Goal: Task Accomplishment & Management: Use online tool/utility

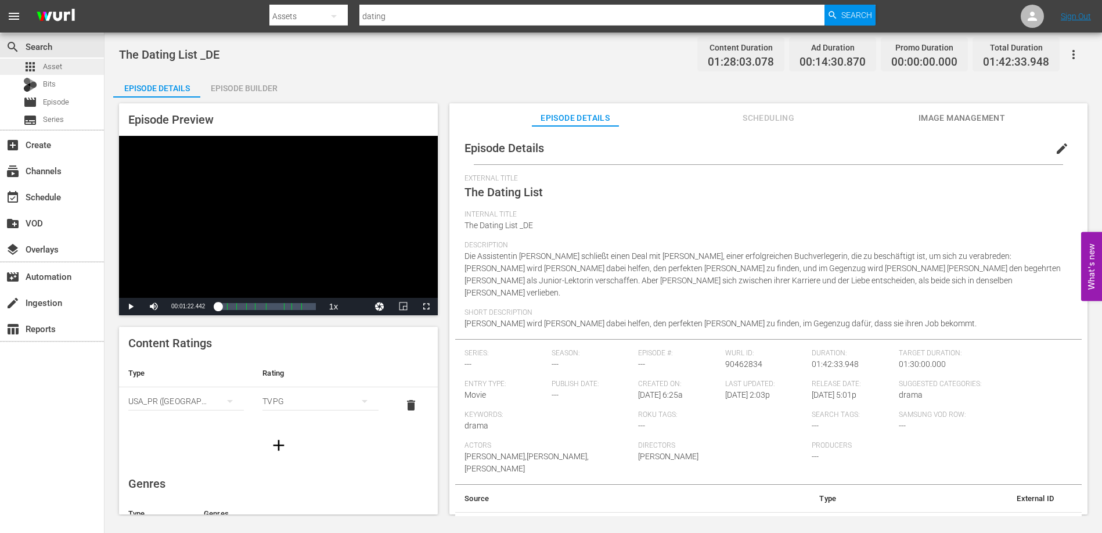
click at [60, 64] on span "Asset" at bounding box center [52, 67] width 19 height 12
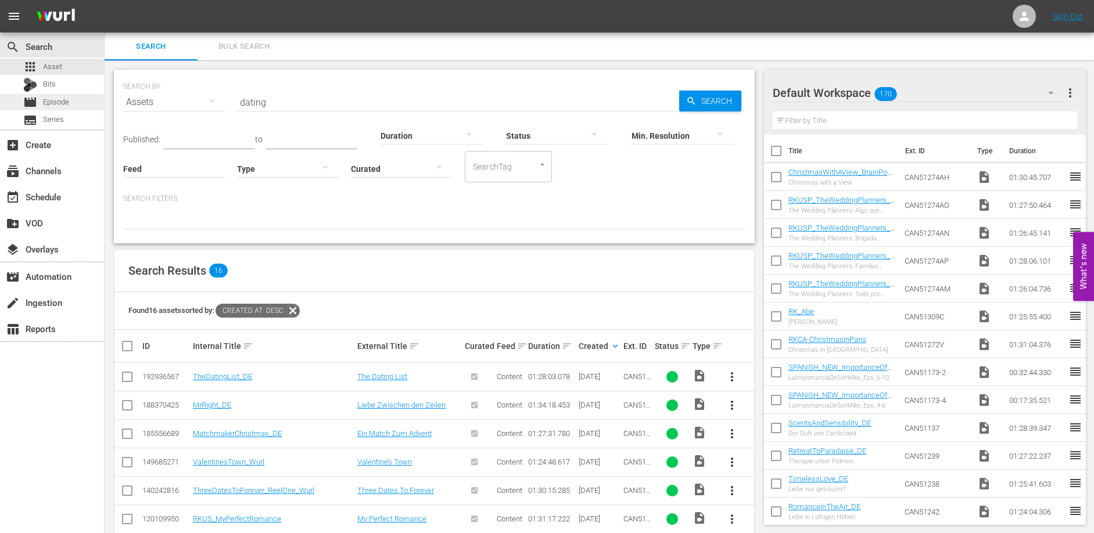
click at [64, 106] on span "Episode" at bounding box center [56, 102] width 26 height 12
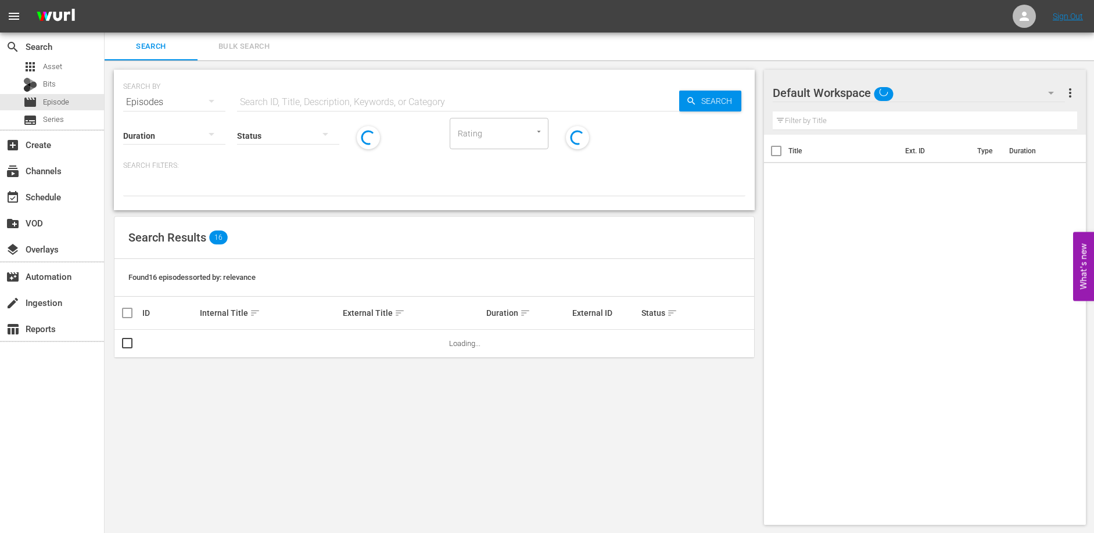
click at [267, 101] on input "text" at bounding box center [458, 102] width 442 height 28
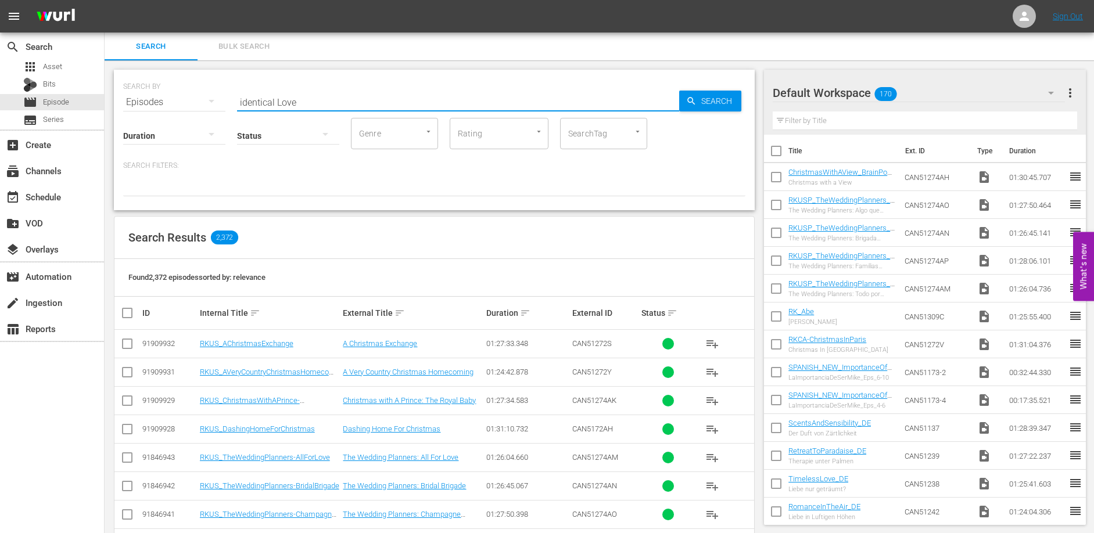
type input "identical Love"
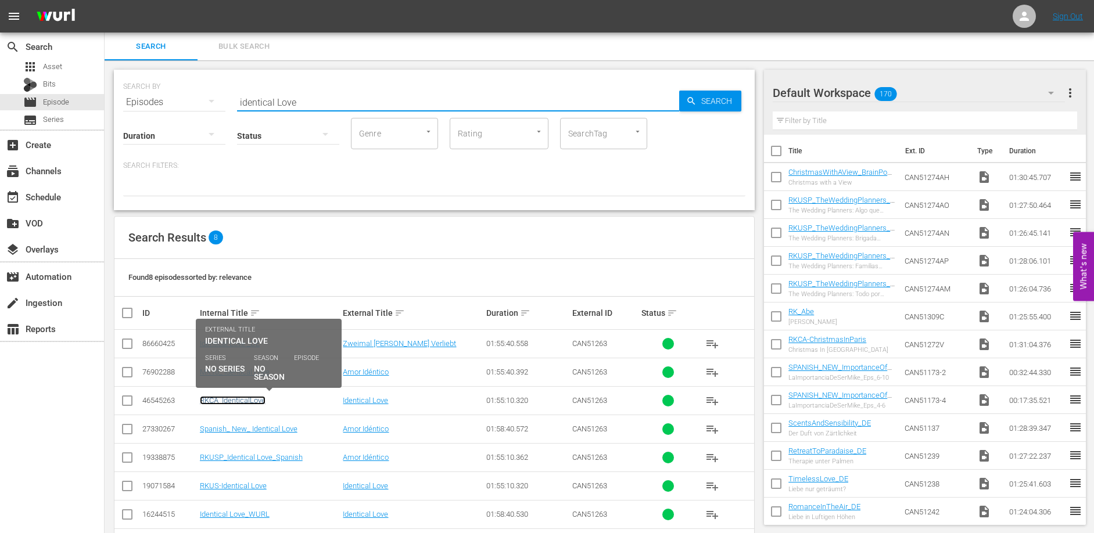
click at [236, 401] on link "RKCA_IdenticalLove" at bounding box center [233, 400] width 66 height 9
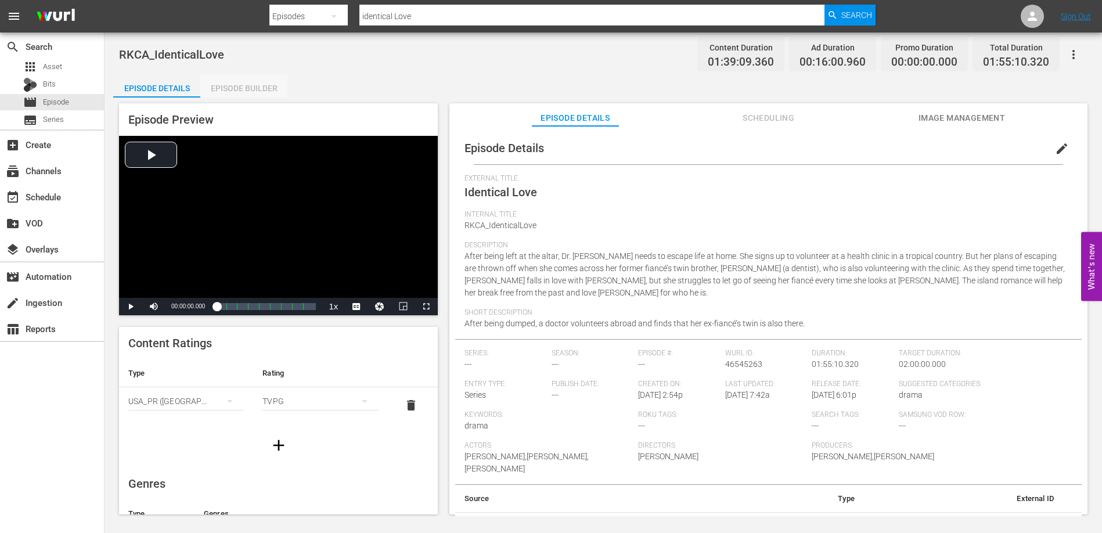
click at [255, 87] on div "Episode Builder" at bounding box center [243, 88] width 87 height 28
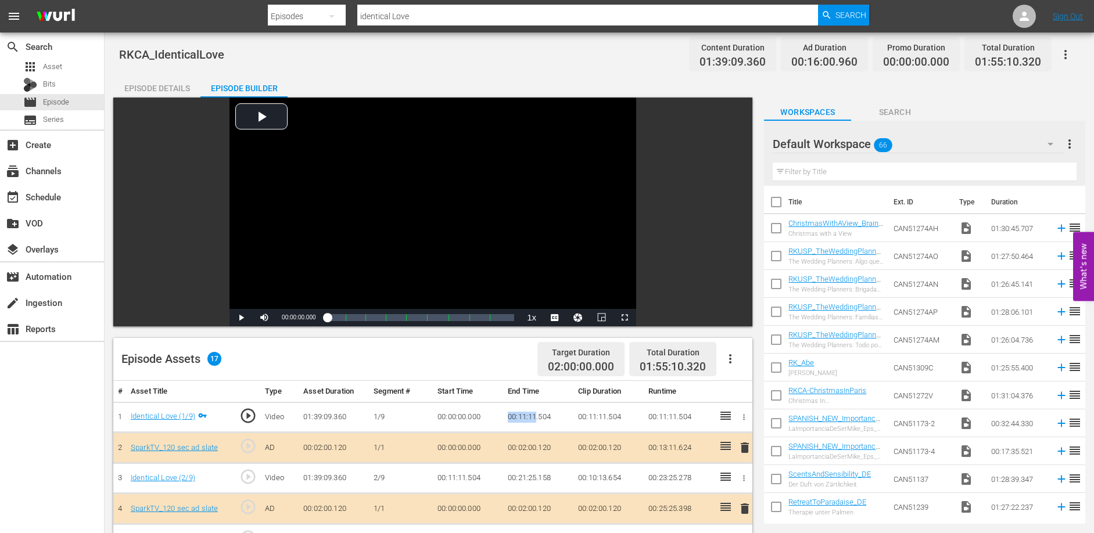
drag, startPoint x: 508, startPoint y: 417, endPoint x: 536, endPoint y: 419, distance: 28.6
click at [536, 419] on td "00:11:11.504" at bounding box center [538, 417] width 70 height 31
copy td "00:11:11"
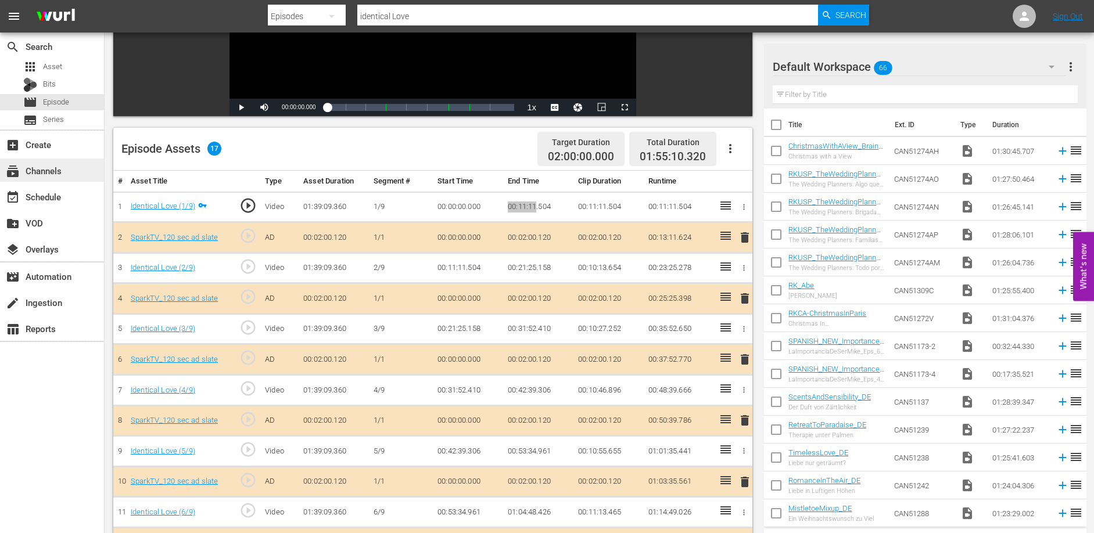
scroll to position [226, 0]
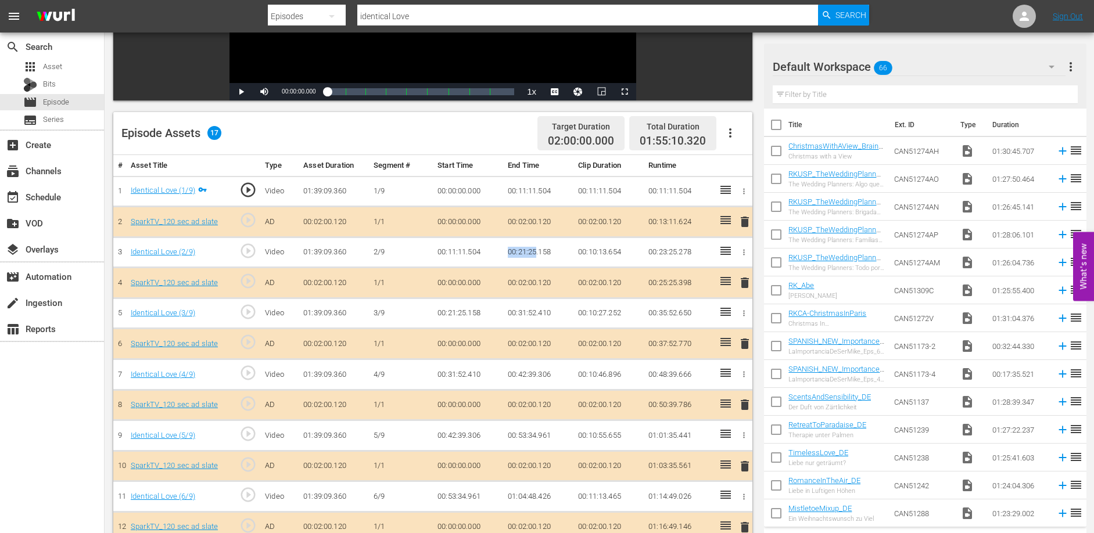
drag, startPoint x: 507, startPoint y: 250, endPoint x: 537, endPoint y: 252, distance: 29.7
click at [537, 252] on td "00:21:25.158" at bounding box center [538, 252] width 70 height 31
copy td "00:21:25"
drag, startPoint x: 508, startPoint y: 311, endPoint x: 536, endPoint y: 311, distance: 27.9
click at [536, 311] on td "00:31:52.410" at bounding box center [538, 313] width 70 height 31
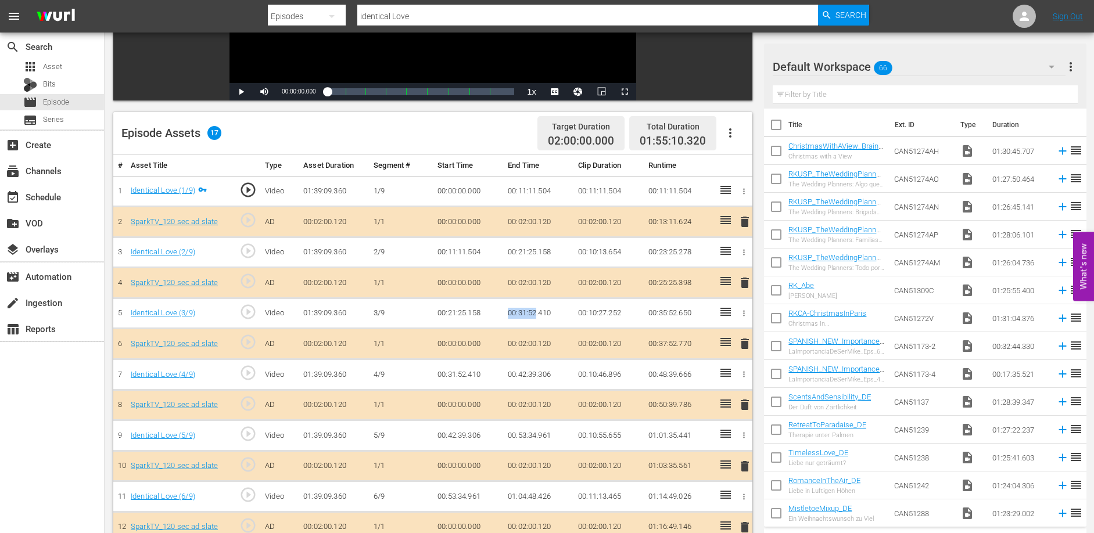
copy td "00:31:52"
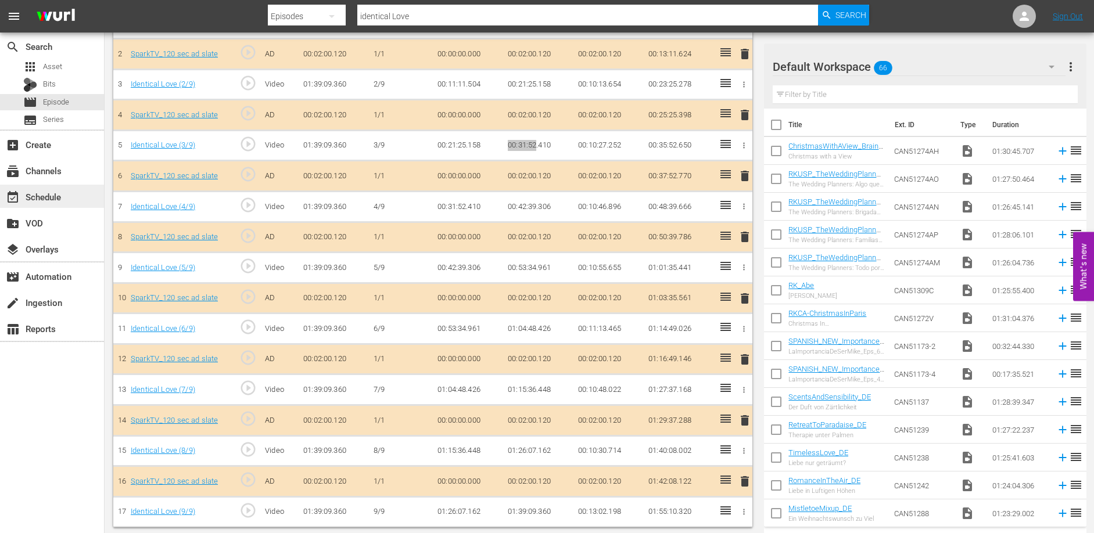
scroll to position [397, 0]
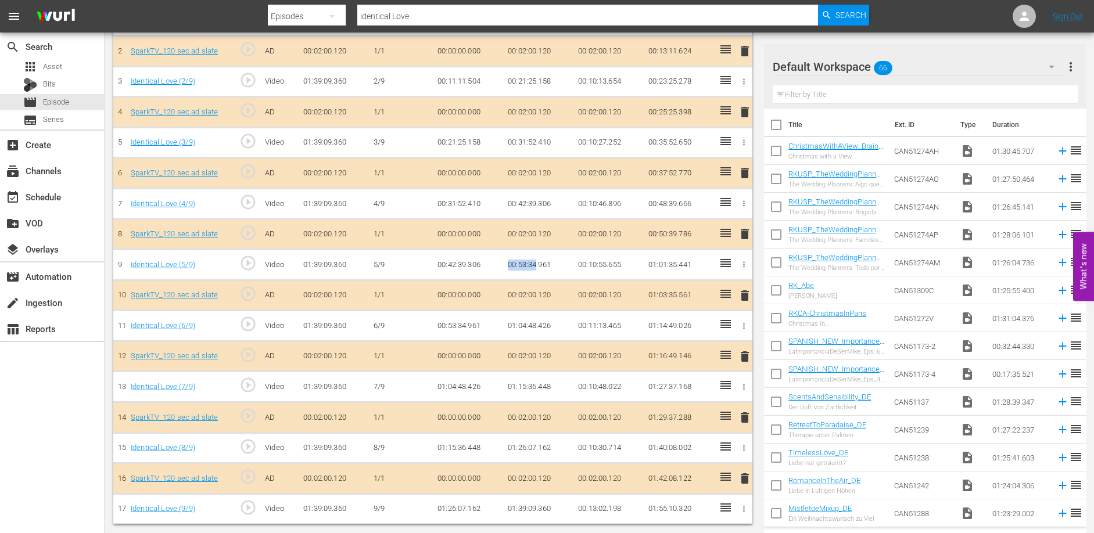
drag, startPoint x: 508, startPoint y: 264, endPoint x: 537, endPoint y: 265, distance: 28.5
click at [537, 265] on td "00:53:34.961" at bounding box center [538, 265] width 70 height 31
copy td "00:53:34"
drag, startPoint x: 506, startPoint y: 384, endPoint x: 536, endPoint y: 383, distance: 29.6
click at [536, 383] on td "01:15:36.448" at bounding box center [538, 387] width 70 height 31
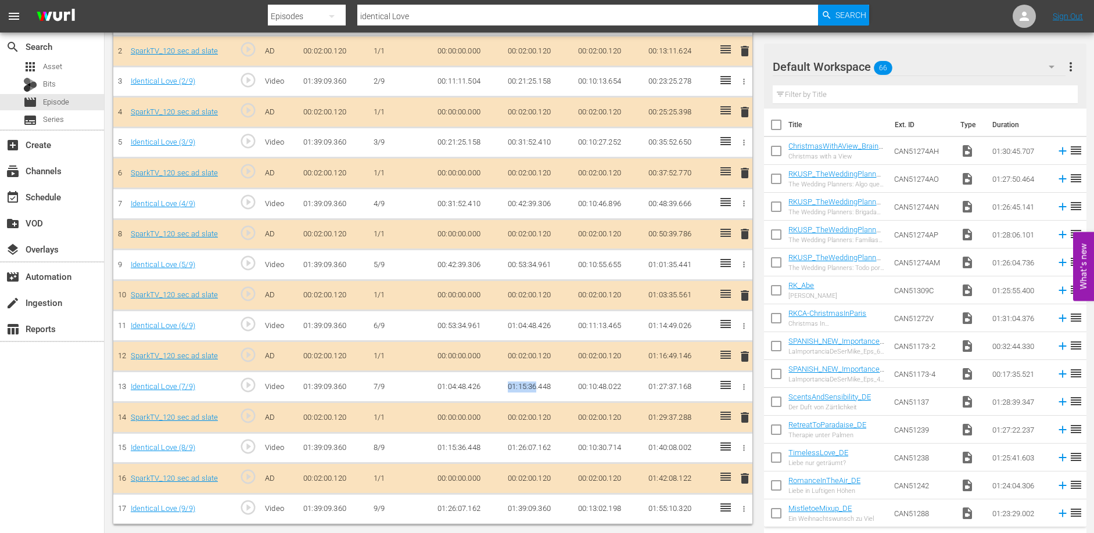
copy td "01:15:36"
drag, startPoint x: 507, startPoint y: 447, endPoint x: 536, endPoint y: 446, distance: 28.5
click at [536, 446] on td "01:26:07.162" at bounding box center [538, 448] width 70 height 31
copy td "01:26:07"
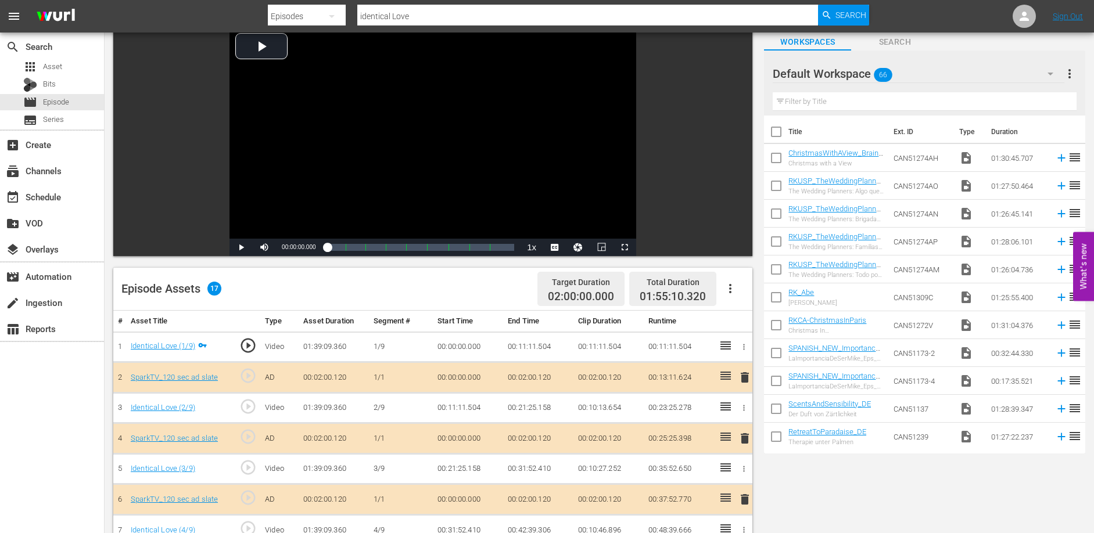
scroll to position [0, 0]
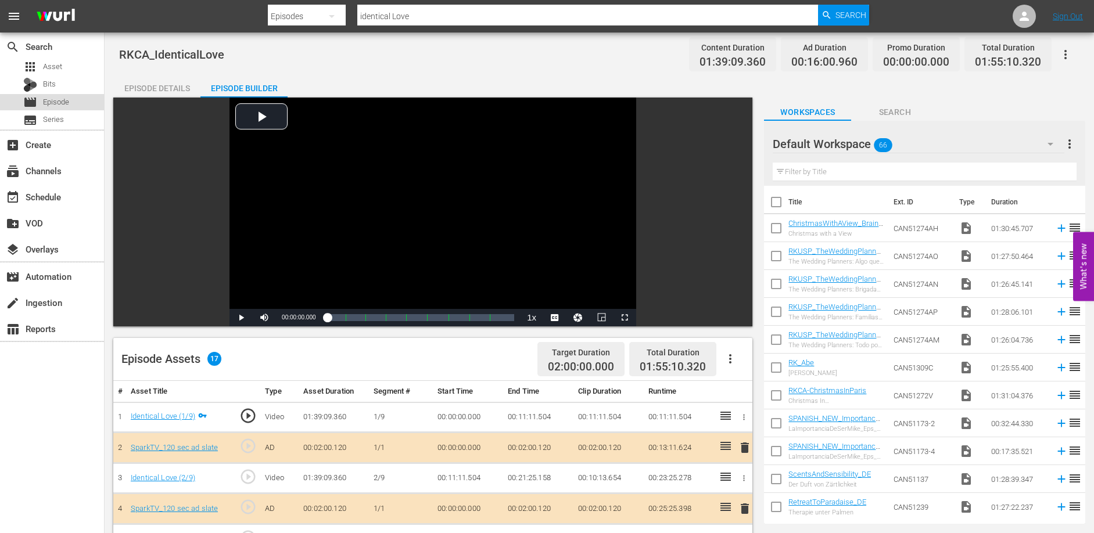
click at [60, 99] on span "Episode" at bounding box center [56, 102] width 26 height 12
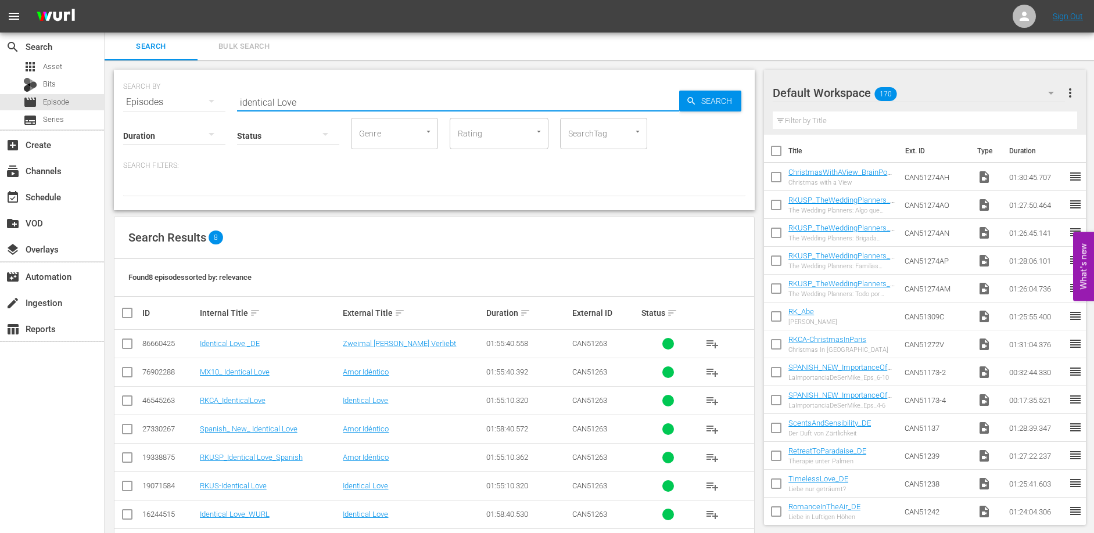
click at [299, 94] on input "identical Love" at bounding box center [458, 102] width 442 height 28
type input "Aruba"
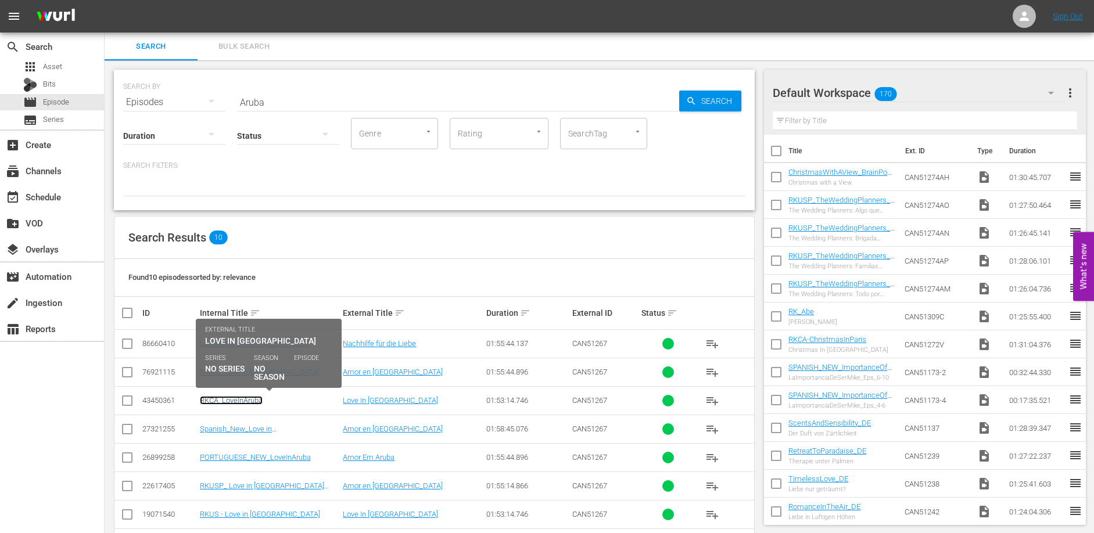
click at [251, 399] on link "RKCA_LoveInAruba" at bounding box center [231, 400] width 63 height 9
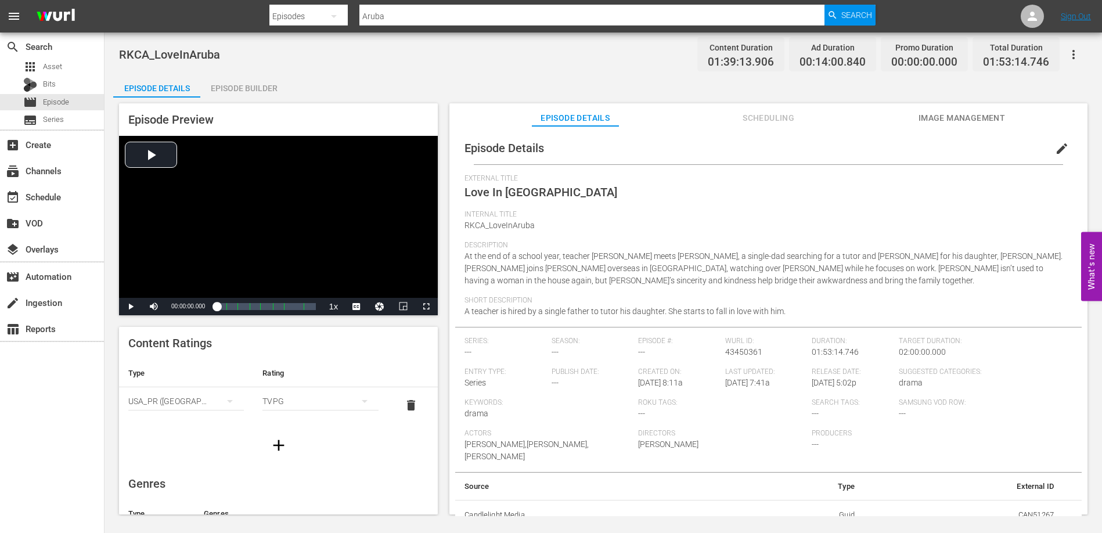
click at [245, 84] on div "Episode Builder" at bounding box center [243, 88] width 87 height 28
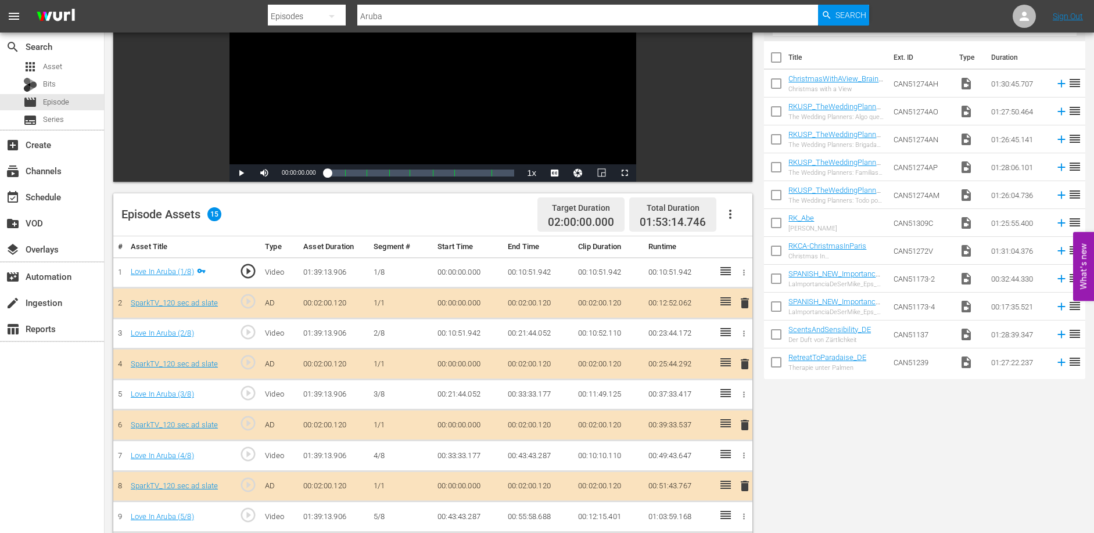
scroll to position [336, 0]
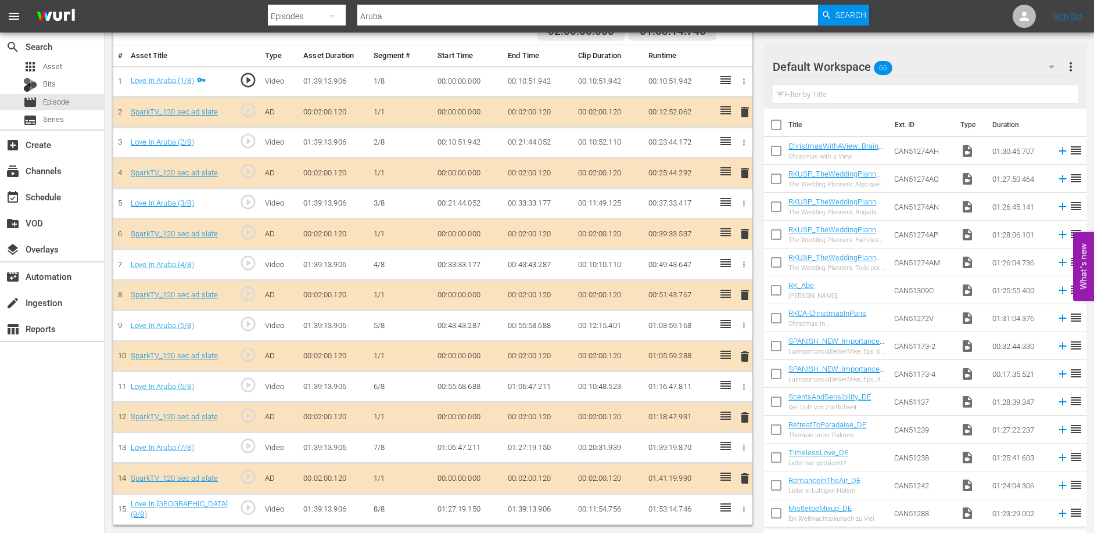
click at [509, 82] on td "00:10:51.942" at bounding box center [538, 81] width 70 height 31
drag, startPoint x: 509, startPoint y: 81, endPoint x: 536, endPoint y: 83, distance: 26.2
click at [536, 83] on td "00:10:51.942" at bounding box center [538, 81] width 70 height 31
copy td "00:10:51"
drag, startPoint x: 507, startPoint y: 202, endPoint x: 536, endPoint y: 203, distance: 29.1
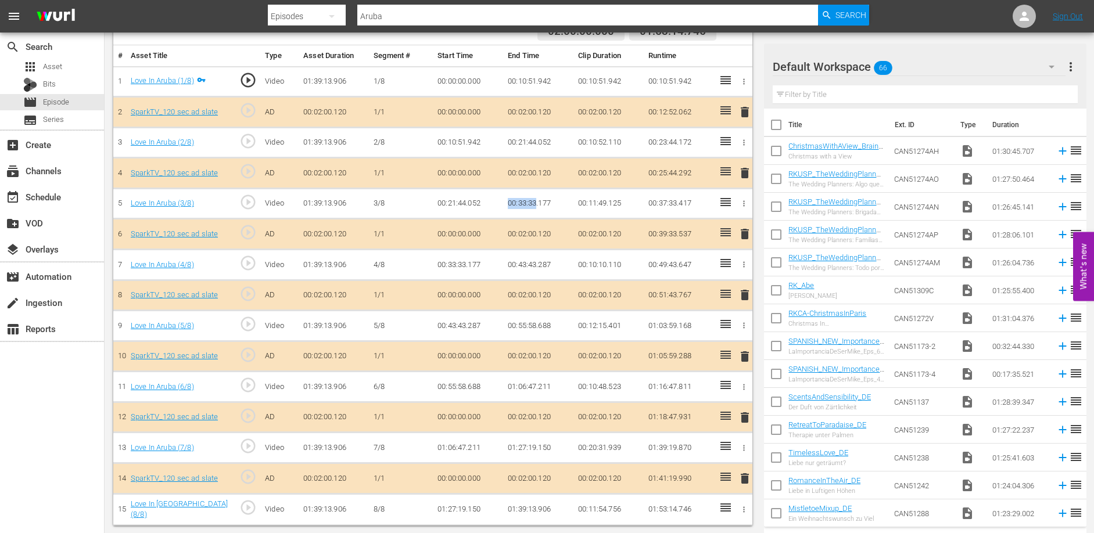
click at [536, 203] on td "00:33:33.177" at bounding box center [538, 203] width 70 height 31
copy td "00:33:33"
drag, startPoint x: 507, startPoint y: 325, endPoint x: 537, endPoint y: 325, distance: 30.2
click at [536, 325] on td "00:55:58.688" at bounding box center [538, 326] width 70 height 31
copy td "00:55:58"
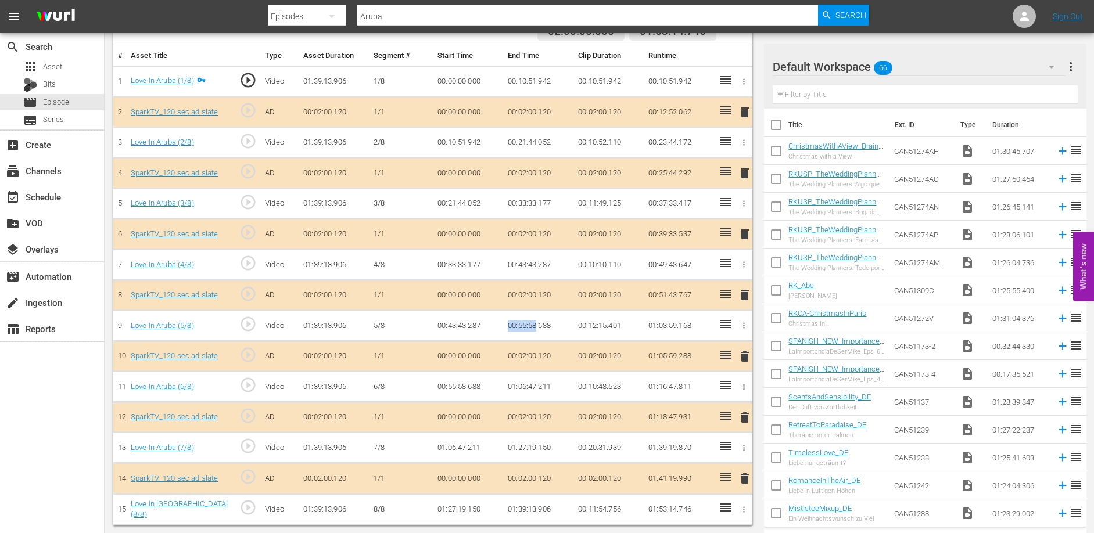
click at [509, 386] on td "01:06:47.211" at bounding box center [538, 387] width 70 height 31
drag, startPoint x: 512, startPoint y: 386, endPoint x: 537, endPoint y: 386, distance: 25.6
click at [537, 386] on td "01:06:47.211" at bounding box center [538, 387] width 70 height 31
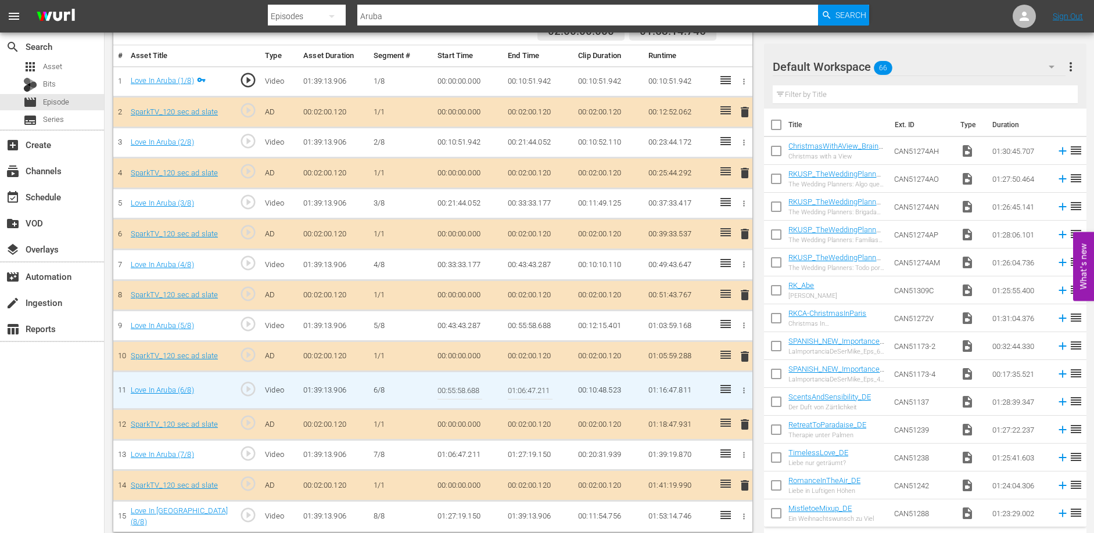
click at [535, 386] on input "01:06:47.211" at bounding box center [530, 390] width 45 height 28
click at [505, 388] on td "01:06:47.211" at bounding box center [538, 391] width 70 height 38
drag, startPoint x: 507, startPoint y: 391, endPoint x: 535, endPoint y: 390, distance: 27.9
click at [535, 390] on input "01:06:47.211" at bounding box center [530, 390] width 45 height 28
drag, startPoint x: 508, startPoint y: 454, endPoint x: 535, endPoint y: 454, distance: 27.3
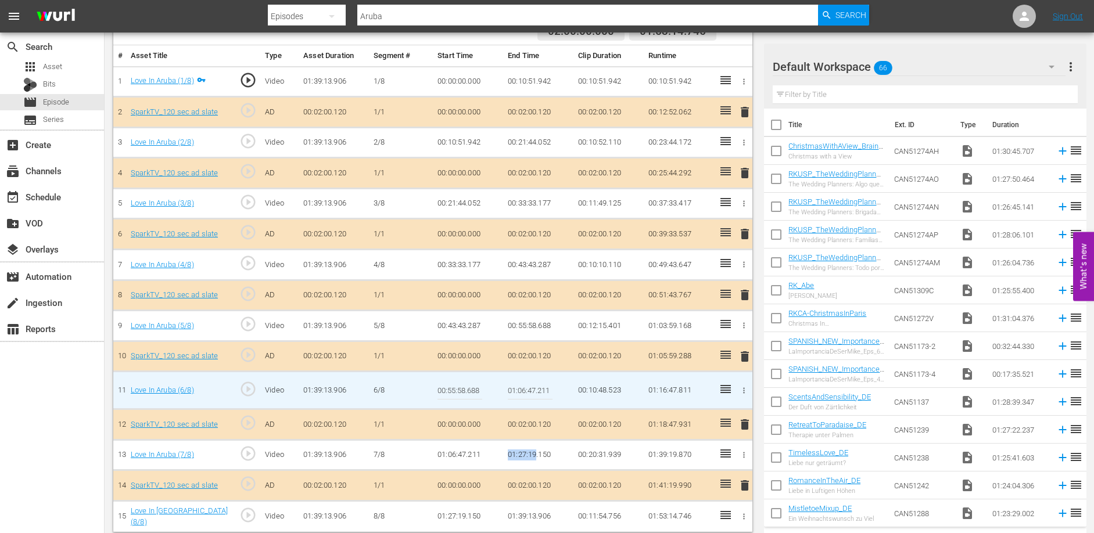
click at [535, 454] on td "01:27:19.150" at bounding box center [538, 455] width 70 height 31
copy td "01:27:19"
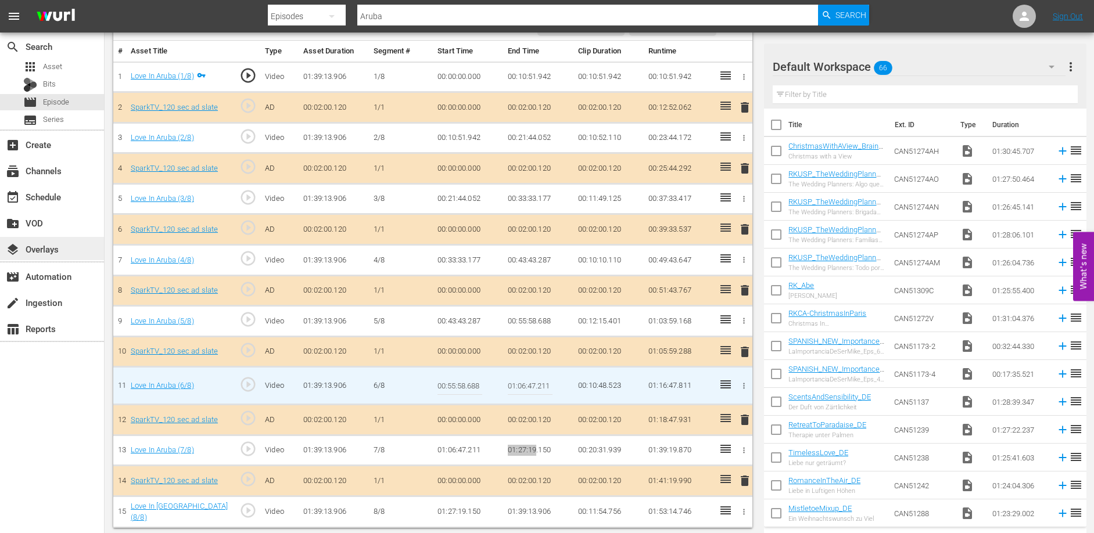
scroll to position [343, 0]
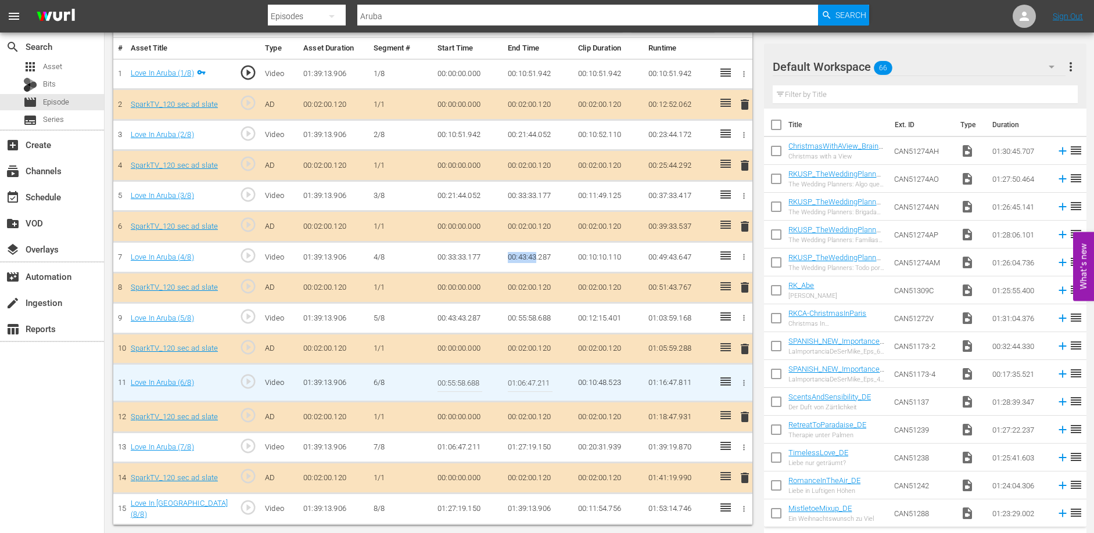
drag, startPoint x: 507, startPoint y: 256, endPoint x: 536, endPoint y: 257, distance: 29.1
click at [536, 257] on td "00:43:43.287" at bounding box center [538, 257] width 70 height 31
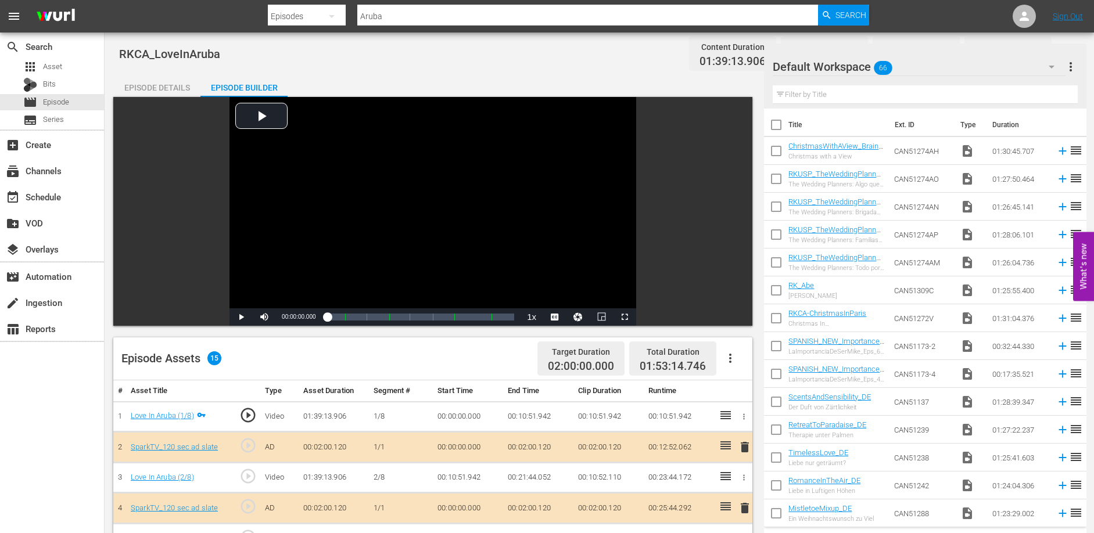
scroll to position [0, 0]
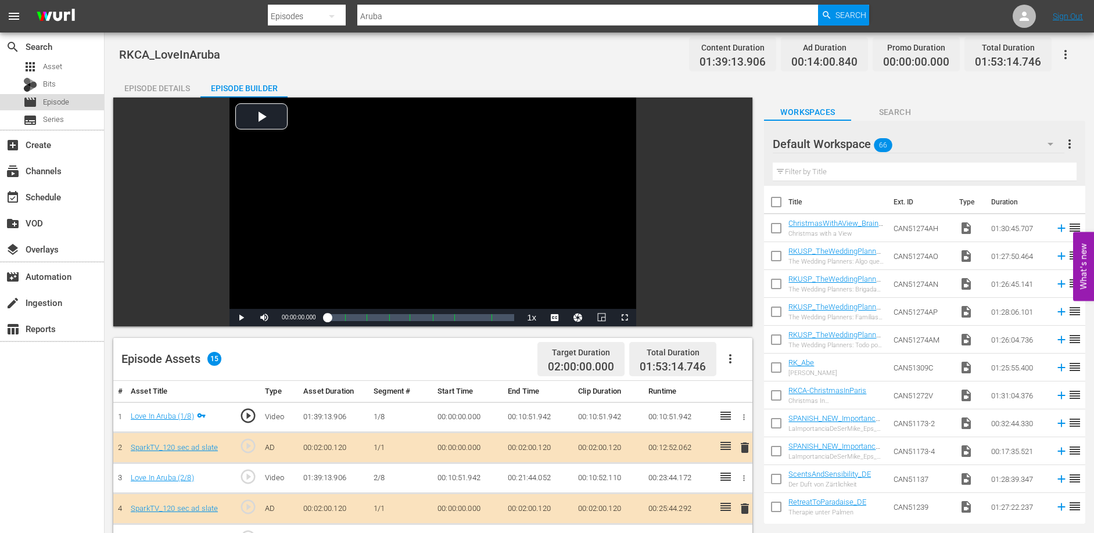
click at [57, 102] on span "Episode" at bounding box center [56, 102] width 26 height 12
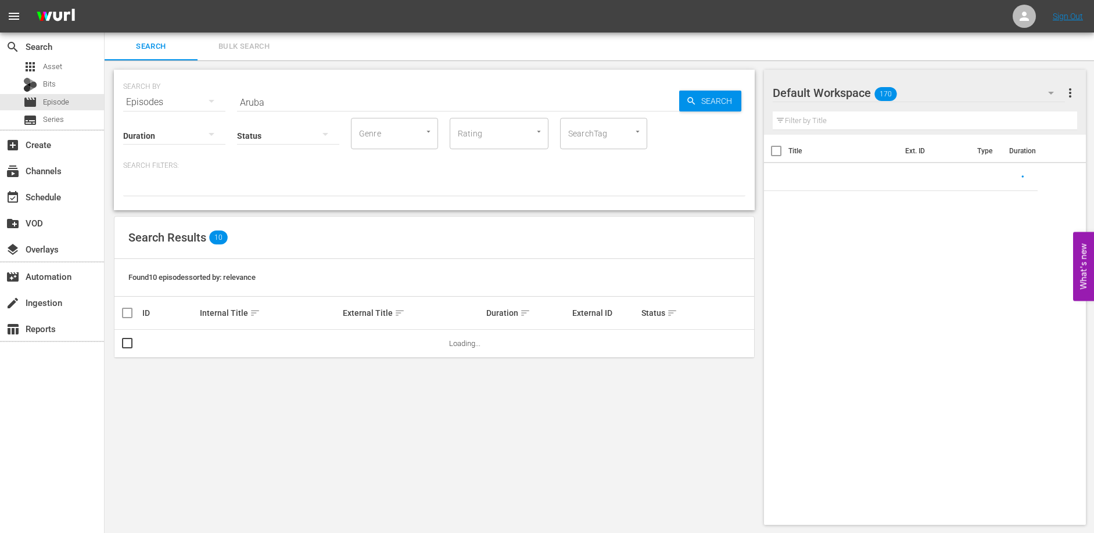
click at [321, 97] on input "Aruba" at bounding box center [458, 102] width 442 height 28
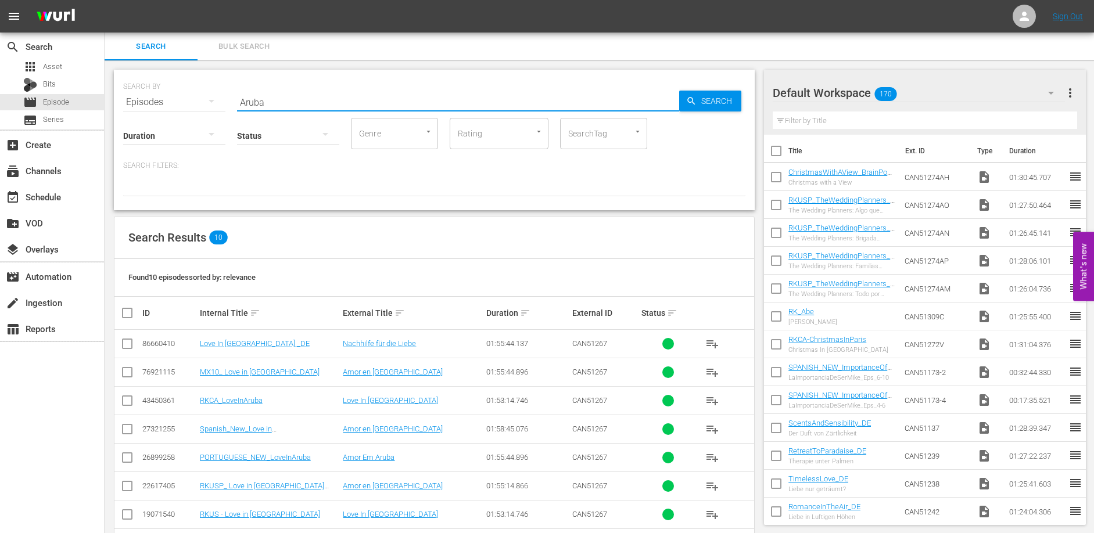
click at [321, 97] on input "Aruba" at bounding box center [458, 102] width 442 height 28
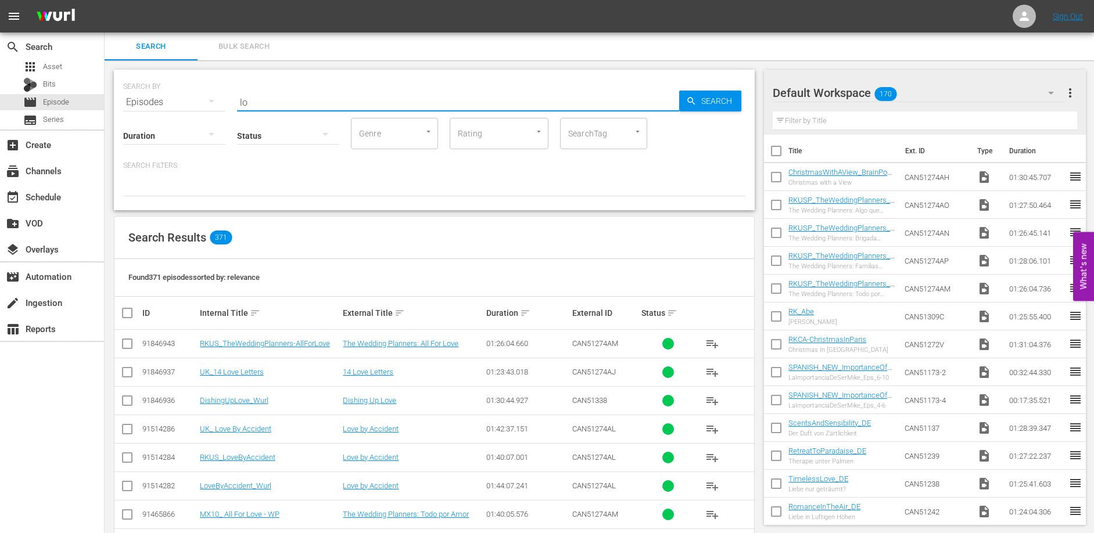
type input "l"
type input "Aruba"
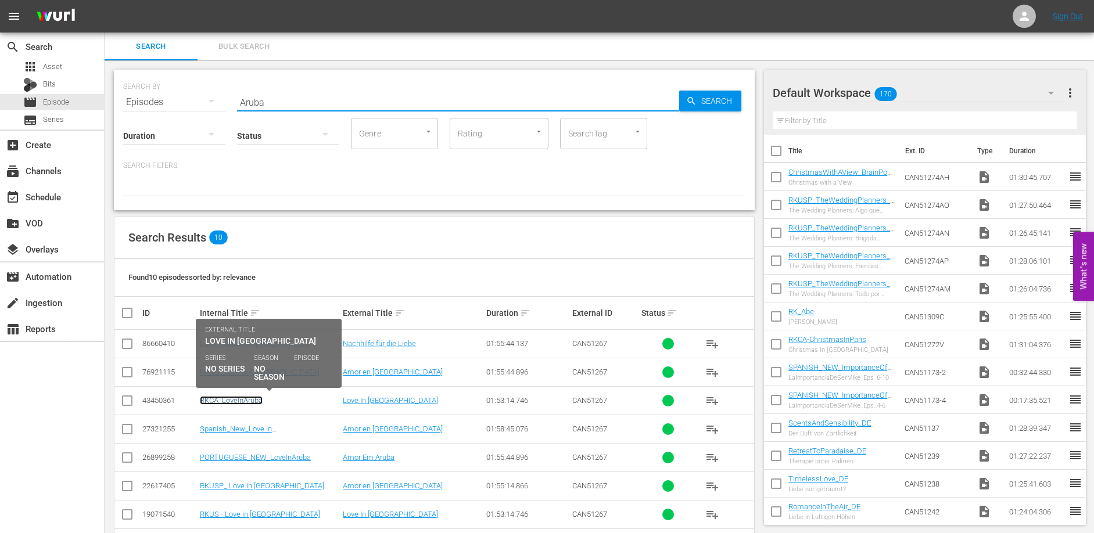
click at [254, 404] on link "RKCA_LoveInAruba" at bounding box center [231, 400] width 63 height 9
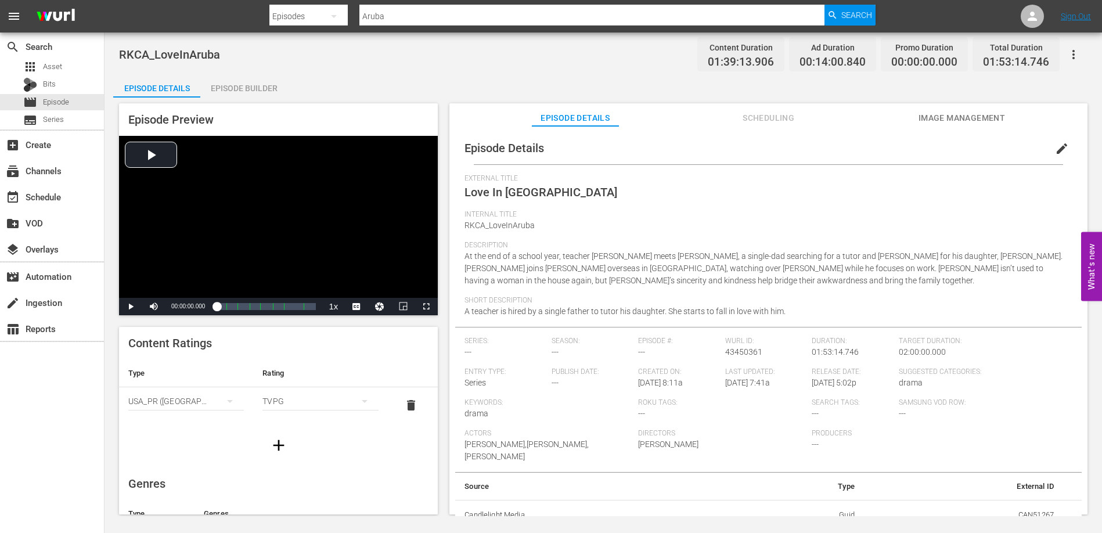
click at [247, 92] on div "Episode Builder" at bounding box center [243, 88] width 87 height 28
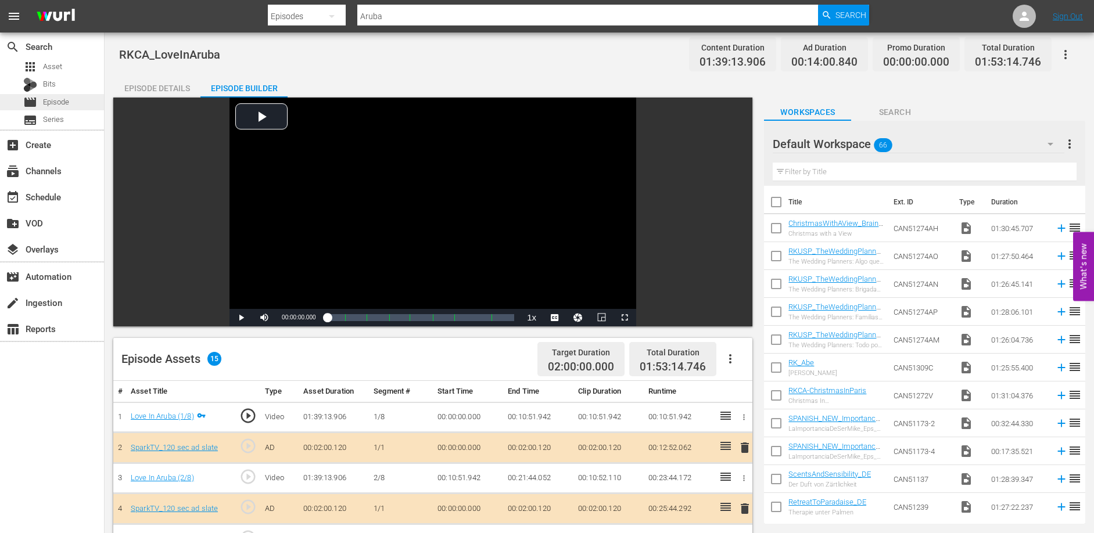
click at [69, 98] on div "movie Episode" at bounding box center [52, 102] width 104 height 16
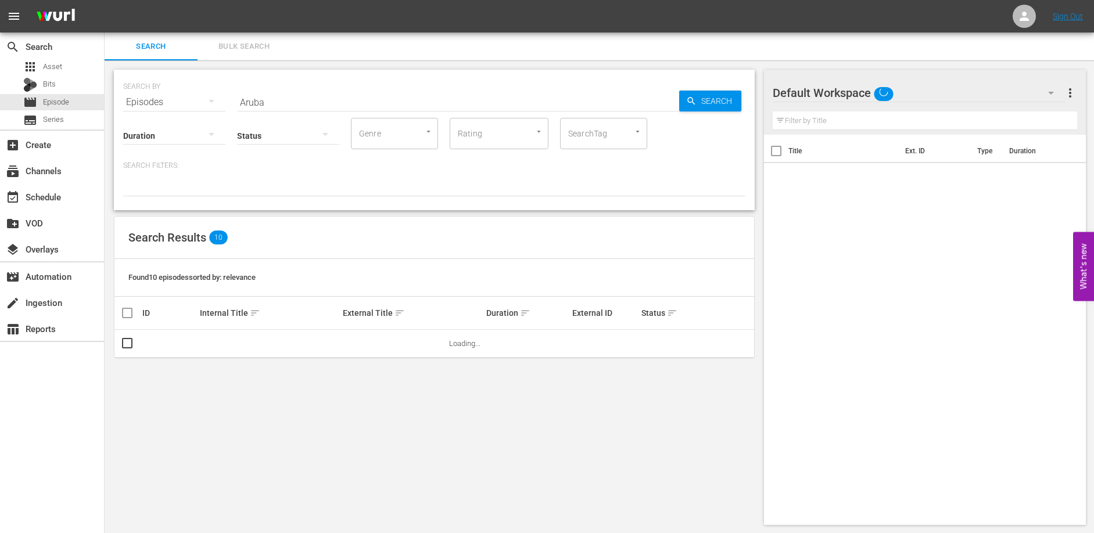
click at [301, 95] on input "Aruba" at bounding box center [458, 102] width 442 height 28
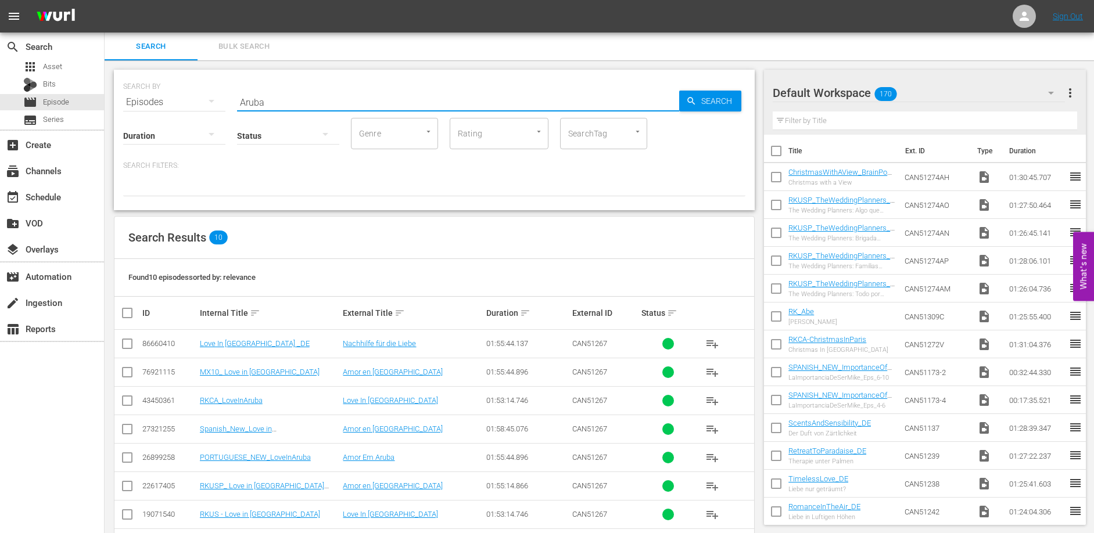
click at [301, 95] on input "Aruba" at bounding box center [458, 102] width 442 height 28
type input "Across"
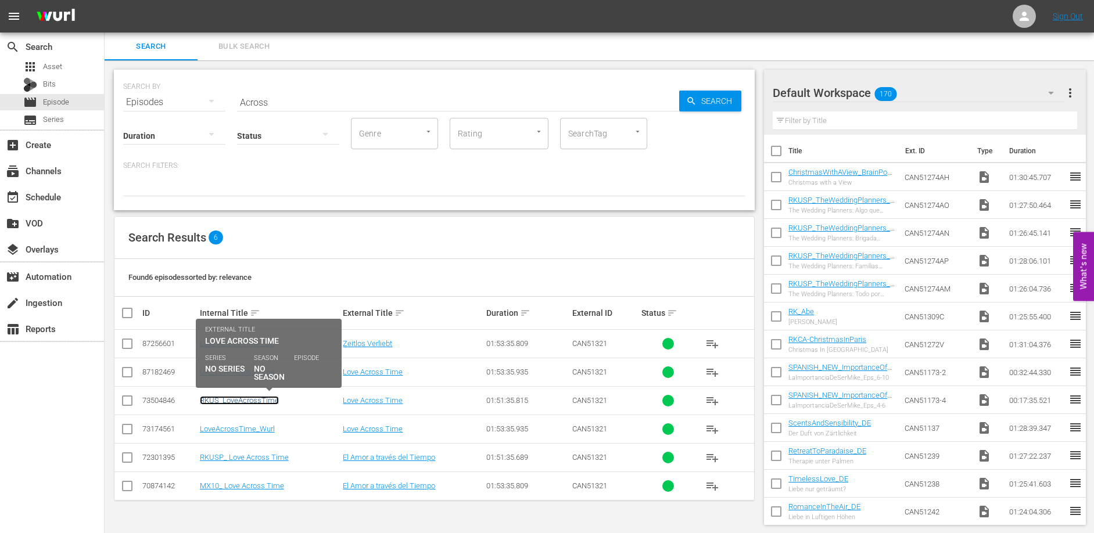
click at [250, 401] on link "RKUS_LoveAcrossTime" at bounding box center [239, 400] width 79 height 9
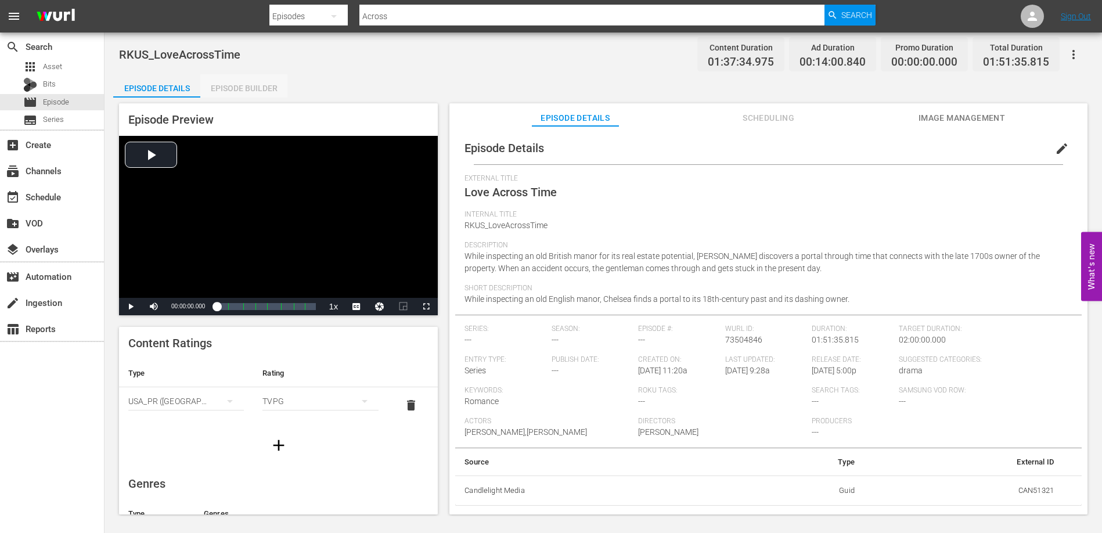
click at [242, 84] on div "Episode Builder" at bounding box center [243, 88] width 87 height 28
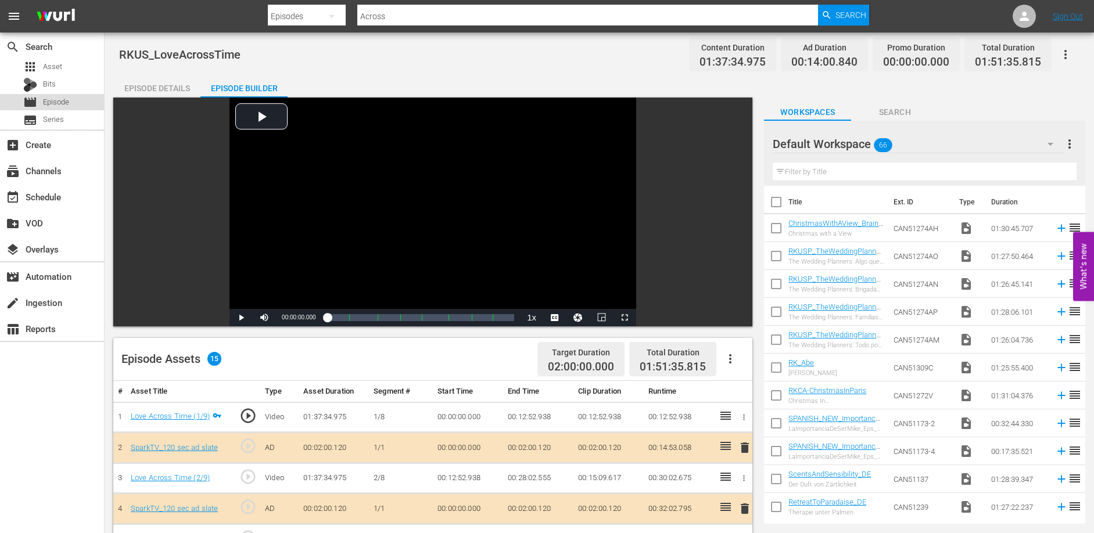
click at [59, 101] on span "Episode" at bounding box center [56, 102] width 26 height 12
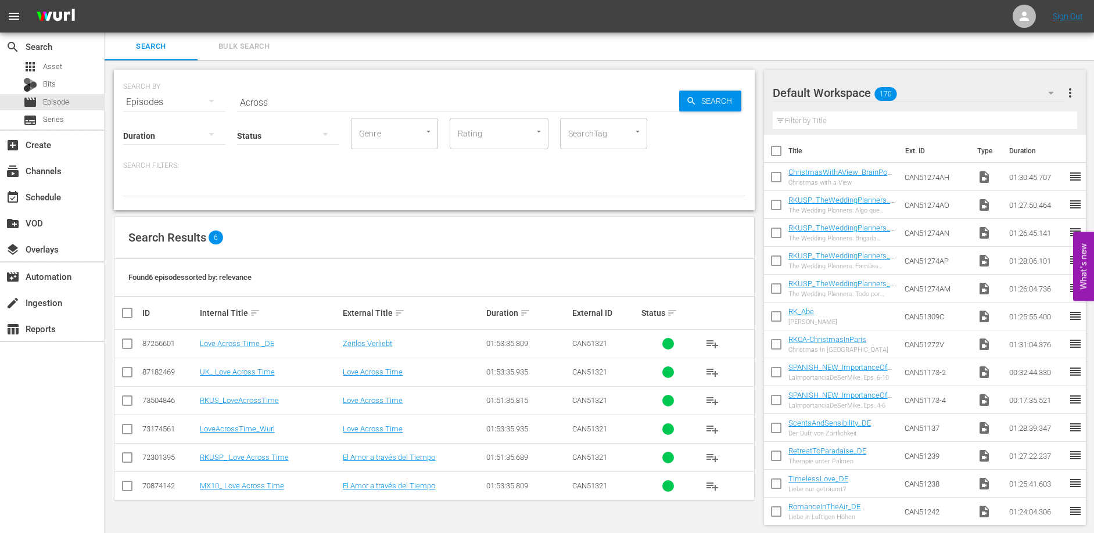
click at [319, 99] on input "Across" at bounding box center [458, 102] width 442 height 28
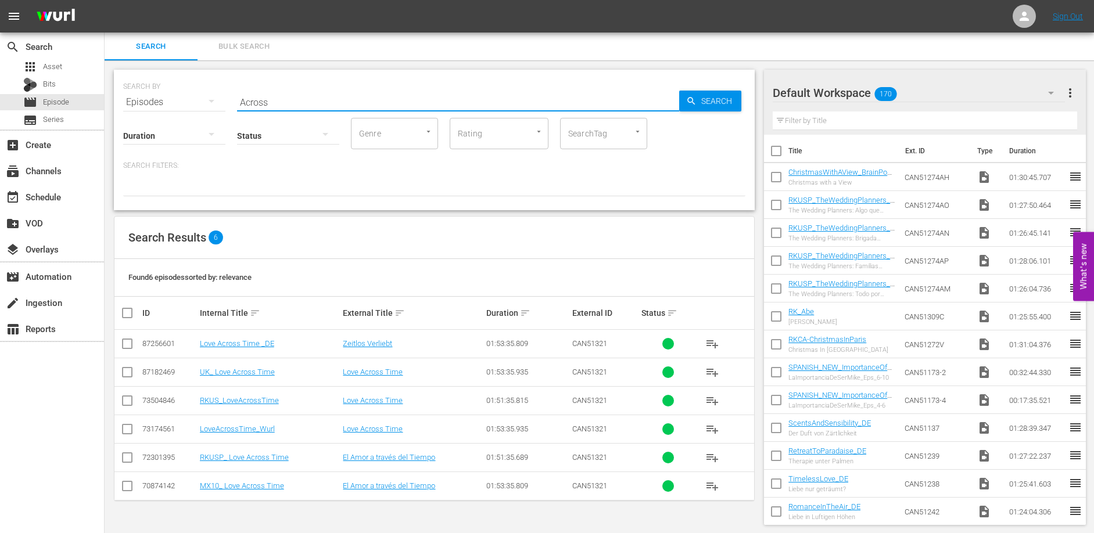
click at [319, 99] on input "Across" at bounding box center [458, 102] width 442 height 28
type input "identical"
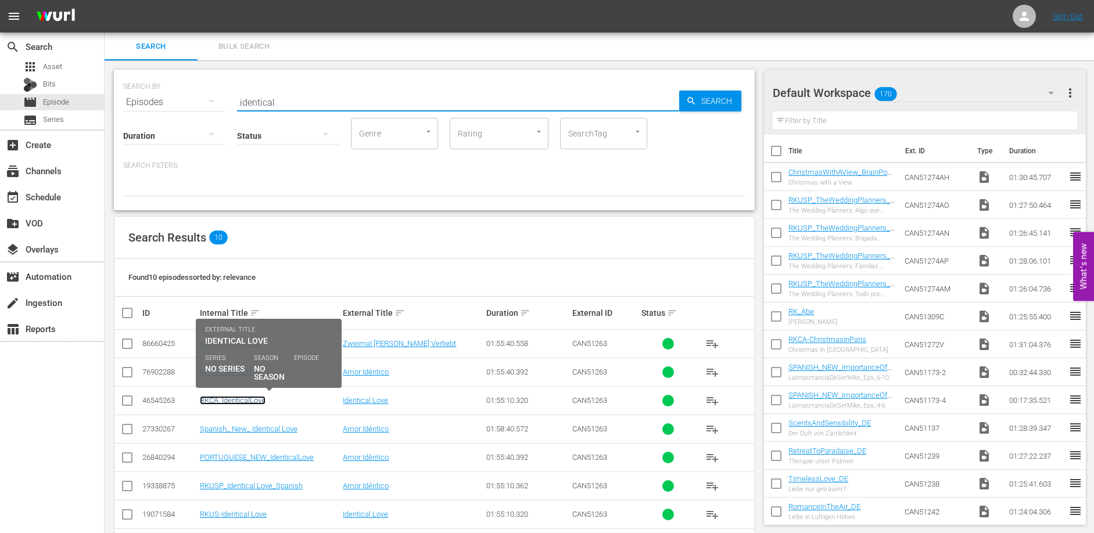
click at [243, 400] on link "RKCA_IdenticalLove" at bounding box center [233, 400] width 66 height 9
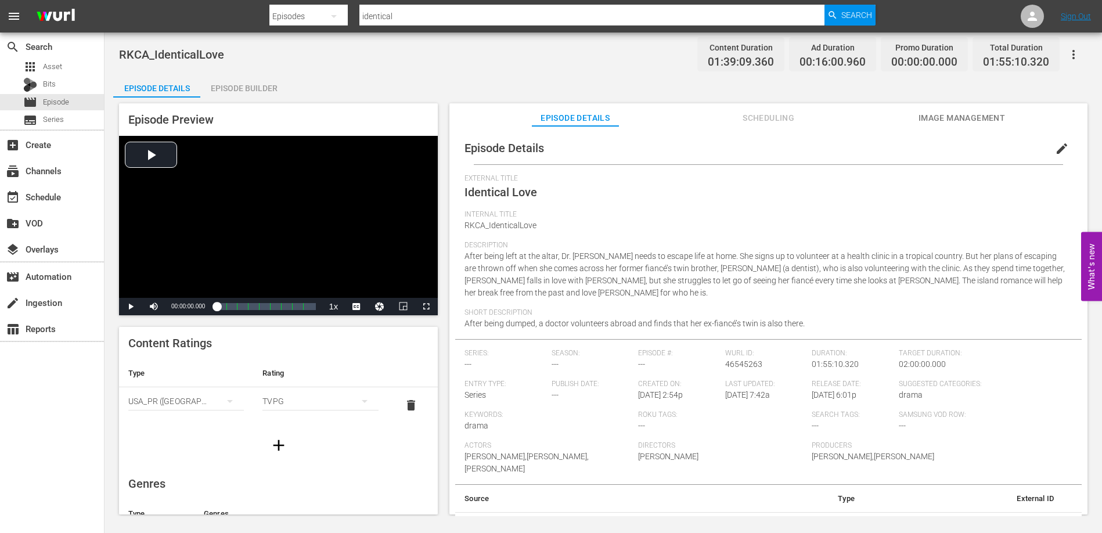
click at [249, 87] on div "Episode Builder" at bounding box center [243, 88] width 87 height 28
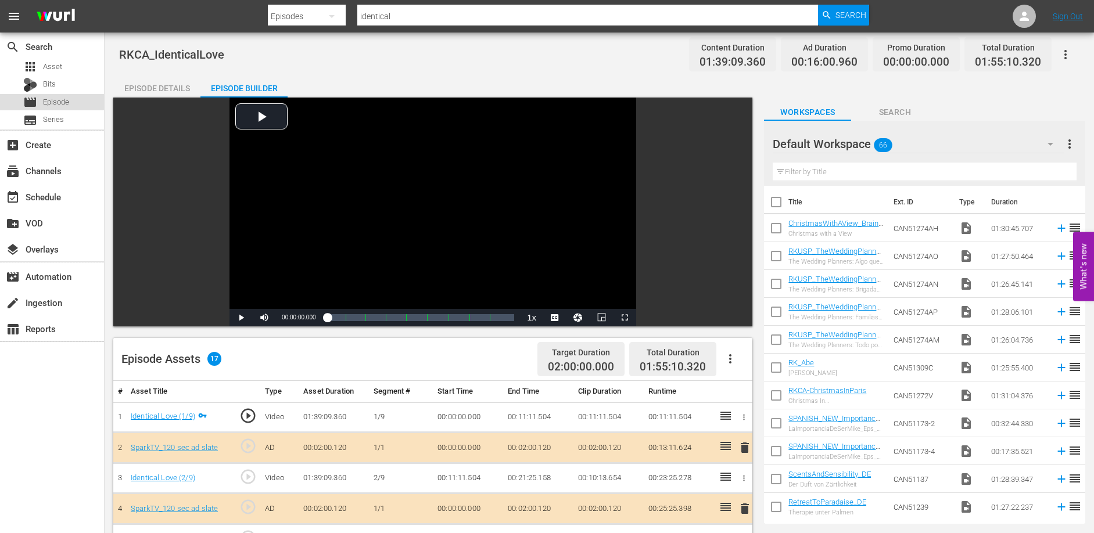
click at [64, 102] on span "Episode" at bounding box center [56, 102] width 26 height 12
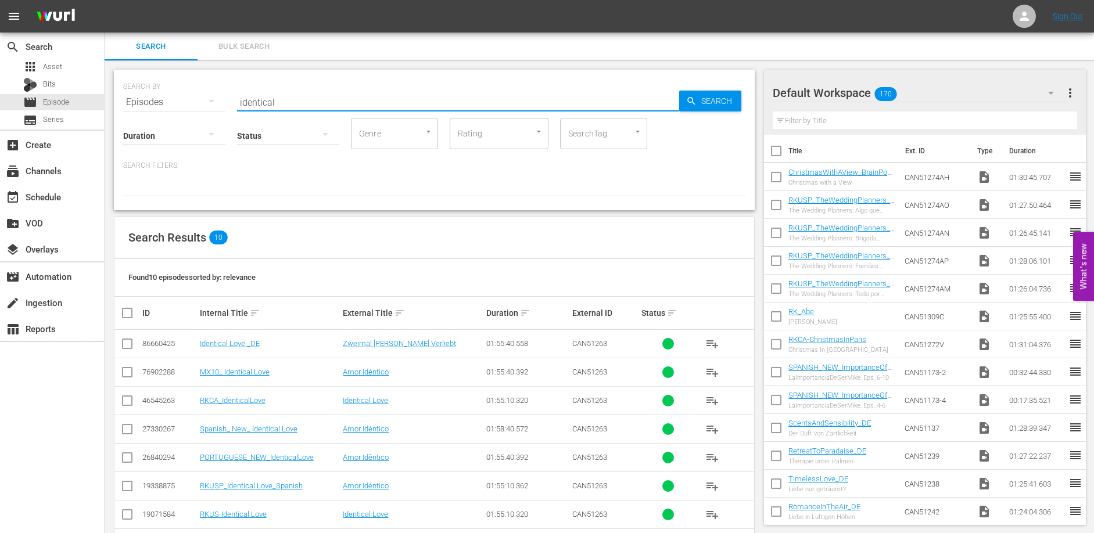
click at [282, 103] on input "identical" at bounding box center [458, 102] width 442 height 28
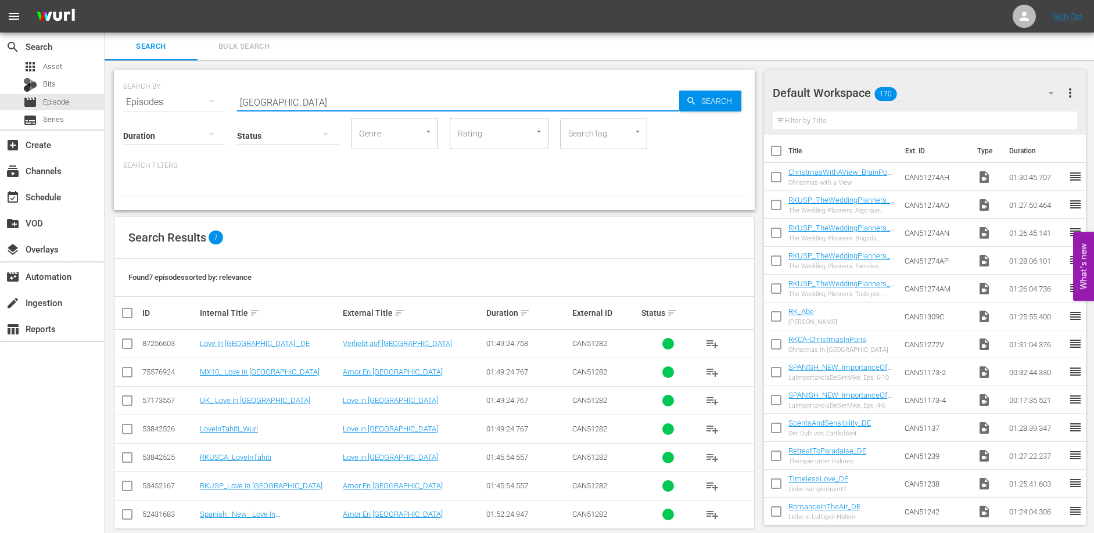
type input "[GEOGRAPHIC_DATA]"
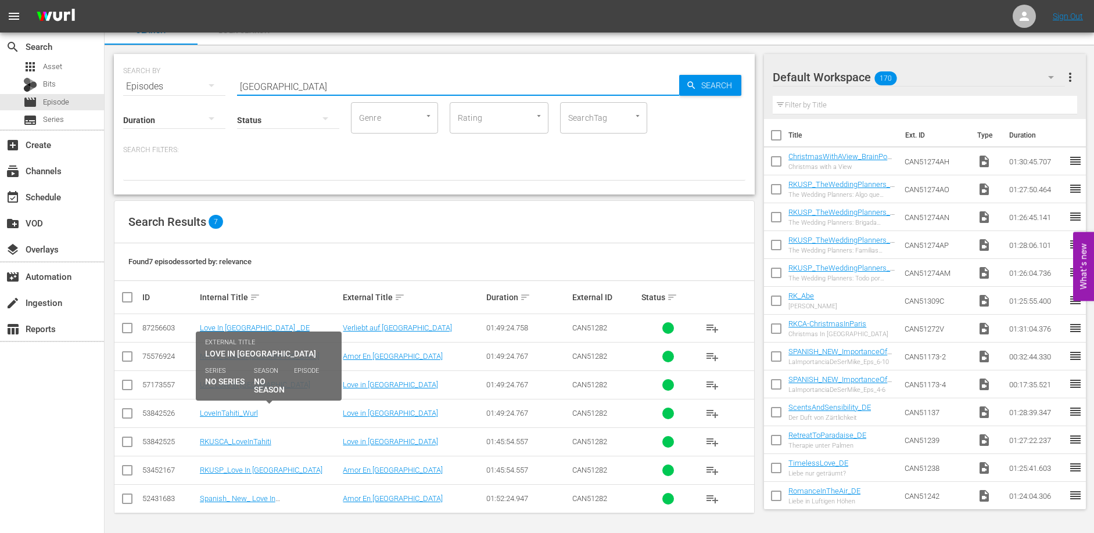
scroll to position [17, 0]
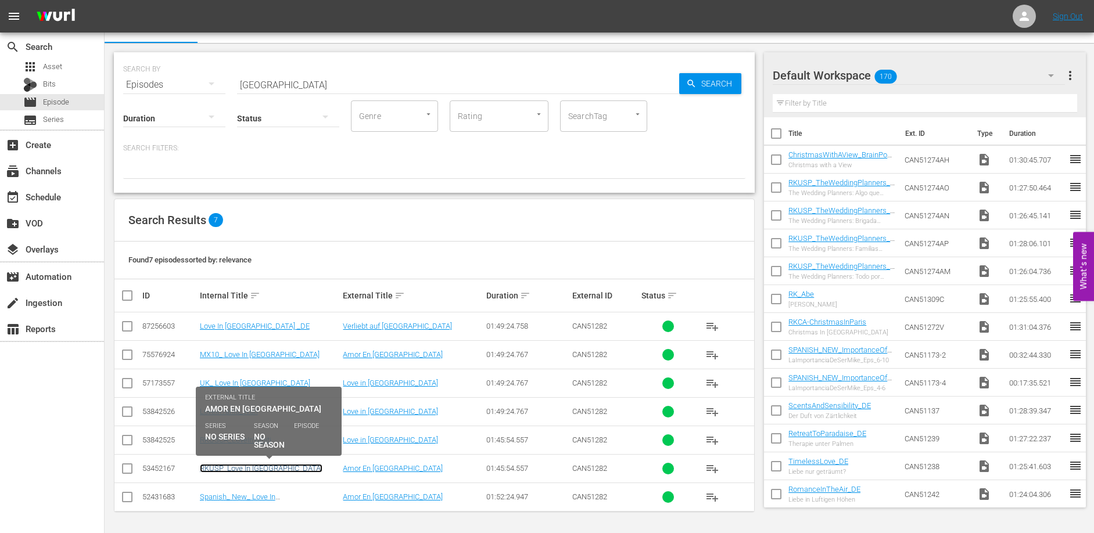
click at [226, 471] on link "RKUSP_Love In [GEOGRAPHIC_DATA]" at bounding box center [261, 468] width 123 height 9
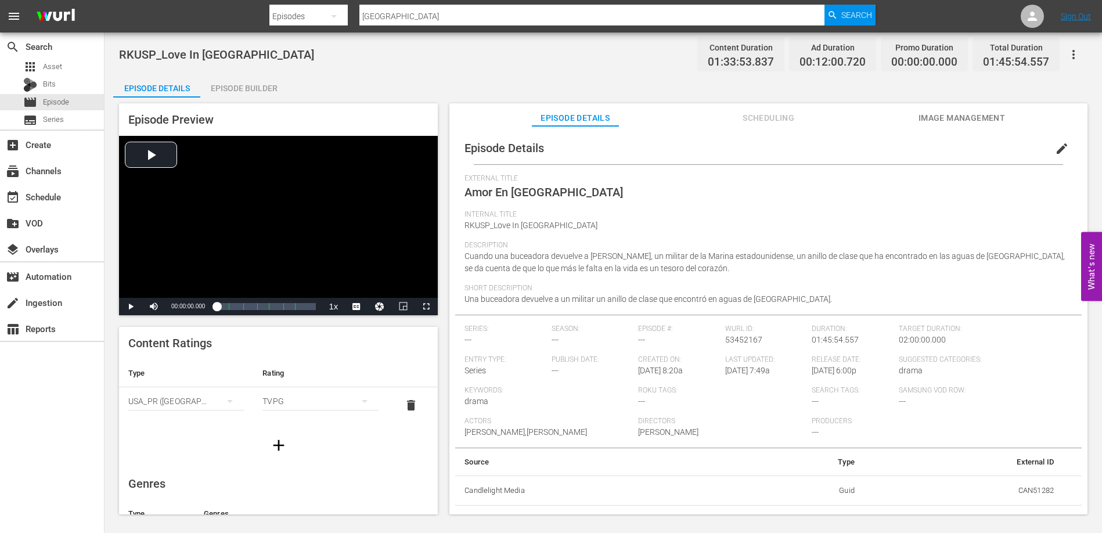
drag, startPoint x: 243, startPoint y: 70, endPoint x: 244, endPoint y: 80, distance: 9.9
click at [244, 70] on div "RKUSP_Love In [GEOGRAPHIC_DATA] Content Duration 01:33:53.837 Ad Duration 00:12…" at bounding box center [604, 275] width 998 height 484
click at [246, 88] on div "Episode Builder" at bounding box center [243, 88] width 87 height 28
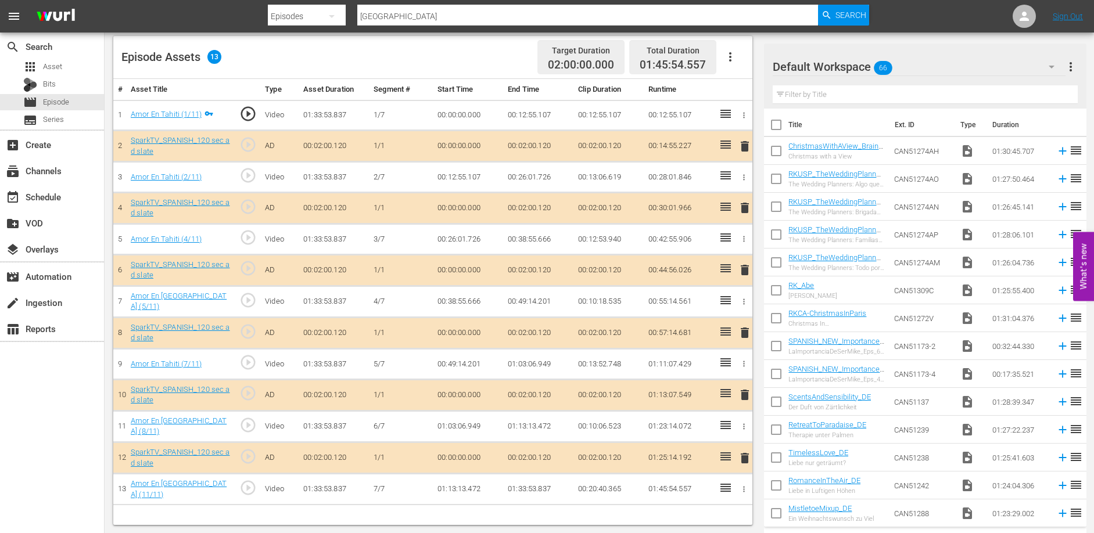
scroll to position [303, 0]
drag, startPoint x: 508, startPoint y: 112, endPoint x: 536, endPoint y: 114, distance: 27.5
click at [536, 114] on td "00:12:55.107" at bounding box center [538, 114] width 70 height 31
click at [513, 182] on td "00:26:01.726" at bounding box center [538, 176] width 70 height 31
drag, startPoint x: 508, startPoint y: 177, endPoint x: 536, endPoint y: 178, distance: 27.9
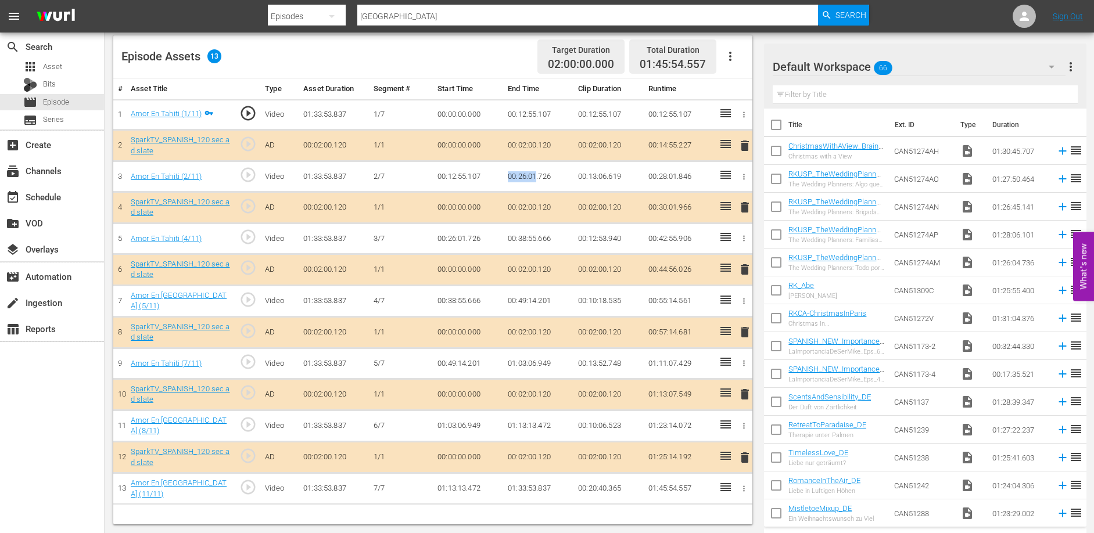
click at [536, 178] on td "00:26:01.726" at bounding box center [538, 176] width 70 height 31
drag, startPoint x: 505, startPoint y: 238, endPoint x: 535, endPoint y: 238, distance: 29.6
click at [535, 238] on td "00:38:55.666" at bounding box center [538, 239] width 70 height 31
drag, startPoint x: 507, startPoint y: 299, endPoint x: 536, endPoint y: 298, distance: 29.1
click at [536, 298] on td "00:49:14.201" at bounding box center [538, 300] width 70 height 31
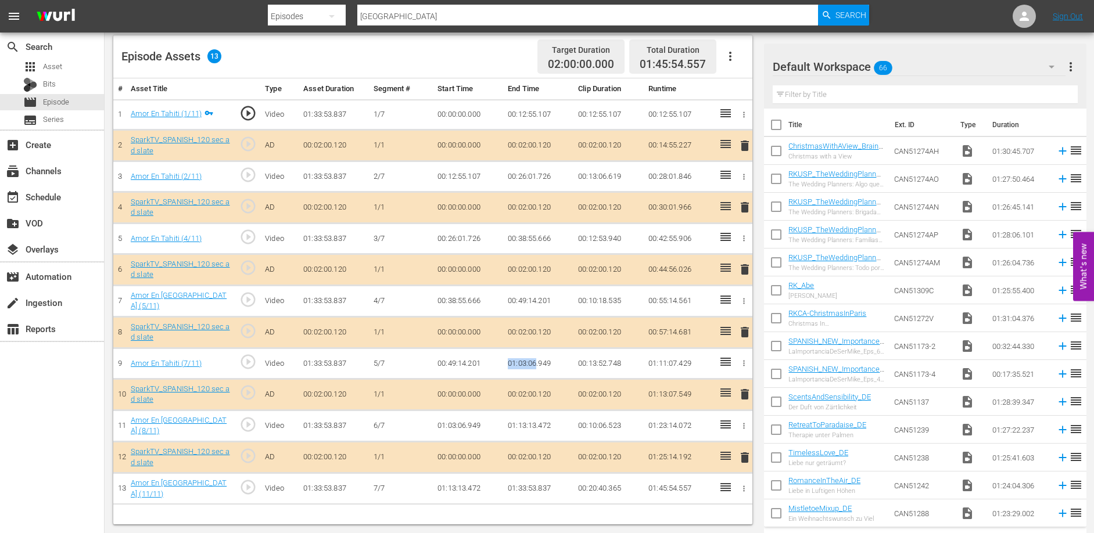
drag, startPoint x: 507, startPoint y: 360, endPoint x: 536, endPoint y: 361, distance: 29.1
click at [536, 361] on td "01:03:06.949" at bounding box center [538, 364] width 70 height 31
drag, startPoint x: 506, startPoint y: 422, endPoint x: 536, endPoint y: 423, distance: 30.2
click at [536, 423] on td "01:13:13.472" at bounding box center [538, 425] width 70 height 31
drag, startPoint x: 508, startPoint y: 238, endPoint x: 536, endPoint y: 238, distance: 27.9
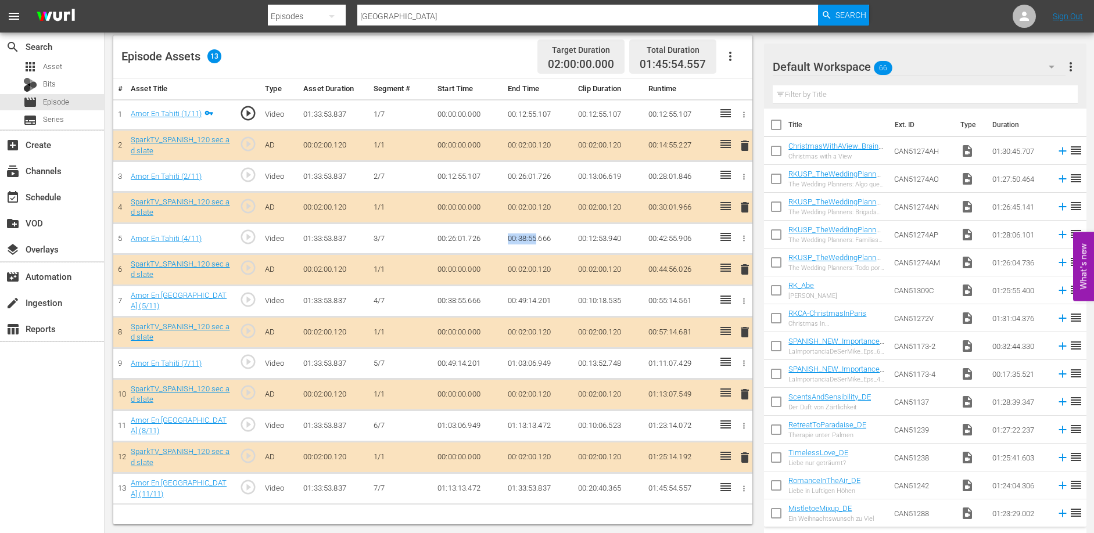
click at [536, 238] on td "00:38:55.666" at bounding box center [538, 239] width 70 height 31
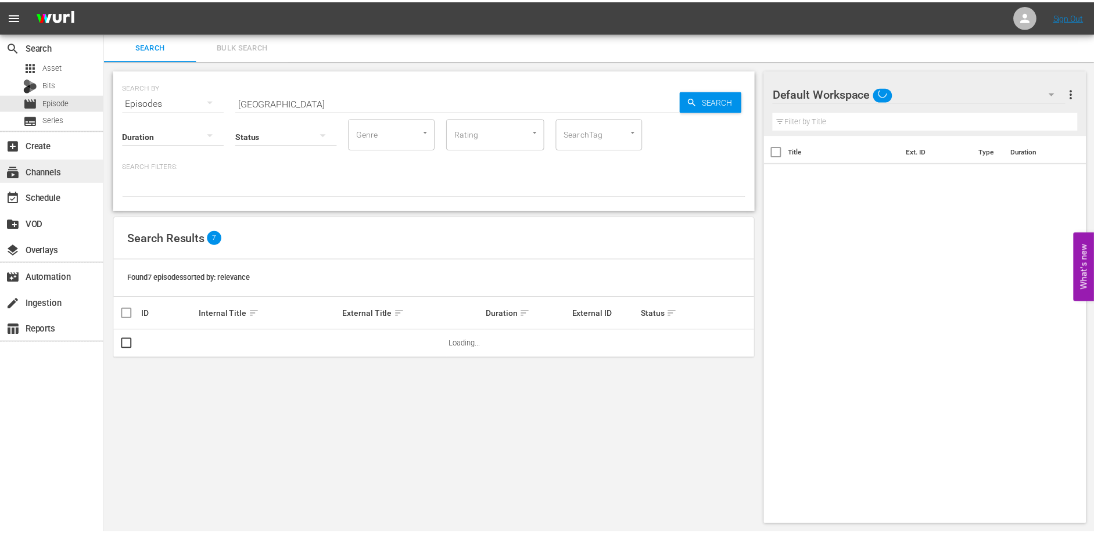
scroll to position [1, 0]
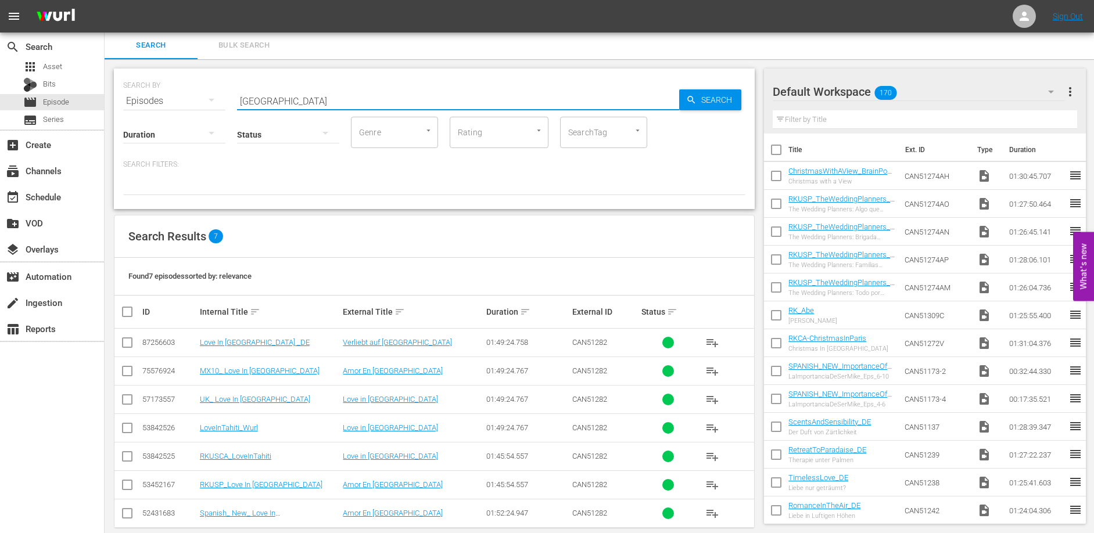
click at [278, 98] on input "[GEOGRAPHIC_DATA]" at bounding box center [458, 101] width 442 height 28
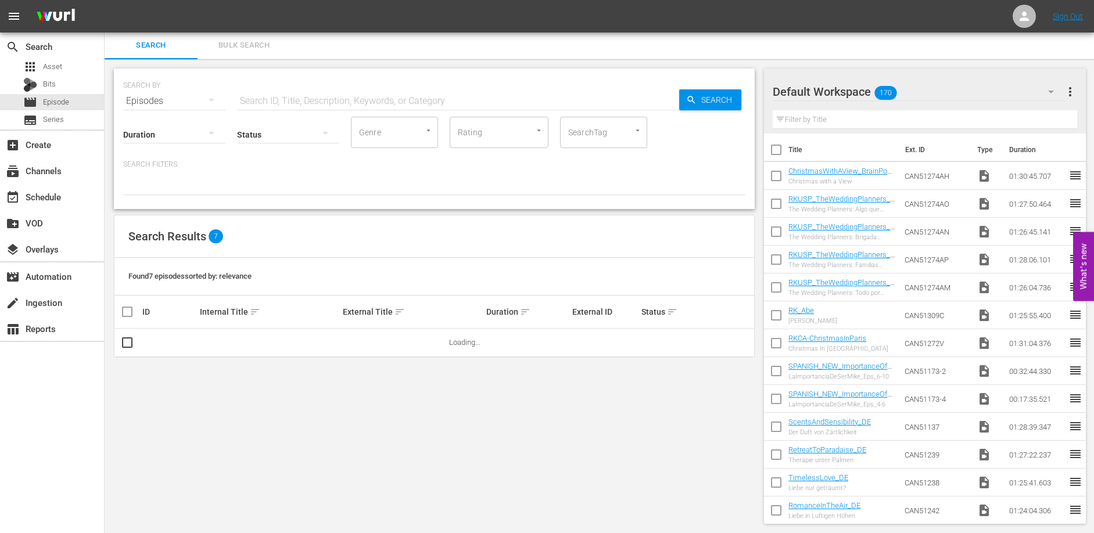
click at [454, 60] on div "SEARCH BY Search By Episodes Search ID, Title, Description, Keywords, or Catego…" at bounding box center [434, 296] width 659 height 474
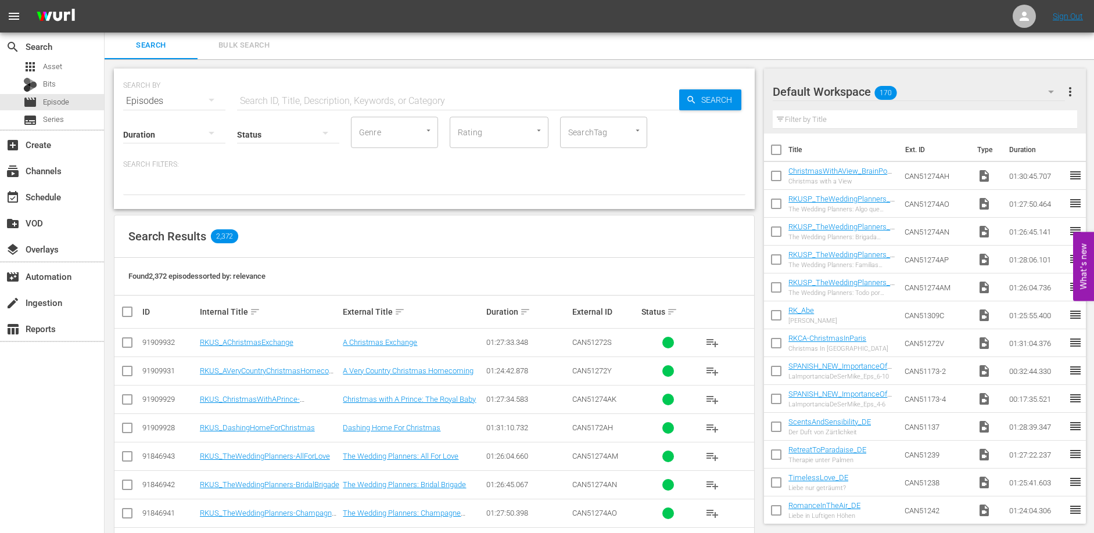
click at [419, 62] on div "SEARCH BY Search By Episodes Search ID, Title, Description, Keywords, or Catego…" at bounding box center [434, 503] width 659 height 888
click at [371, 92] on input "text" at bounding box center [458, 101] width 442 height 28
type input "love switch"
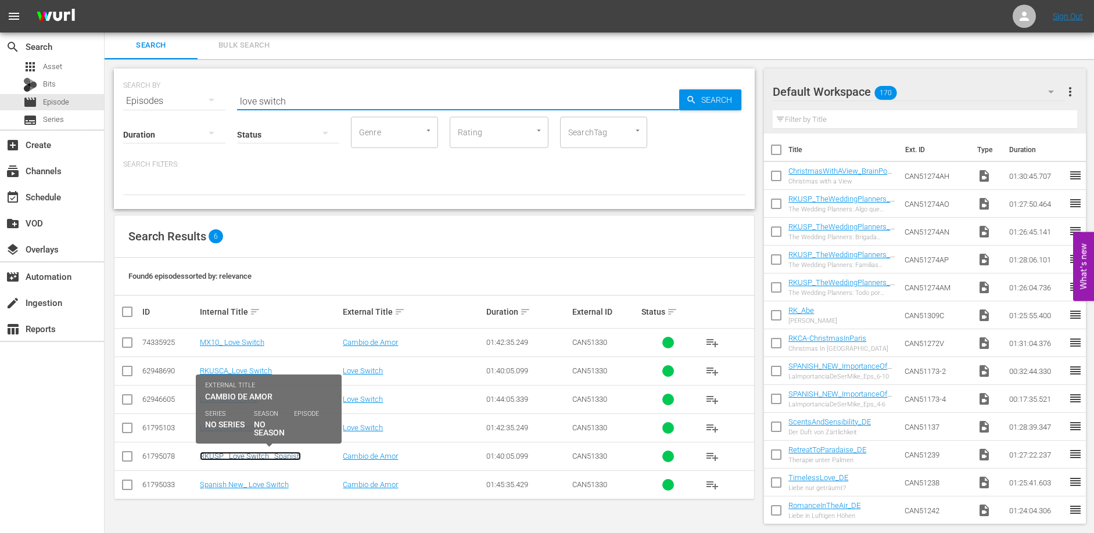
click at [247, 455] on link "RKUSP_ Love Switch _Spanish" at bounding box center [250, 456] width 101 height 9
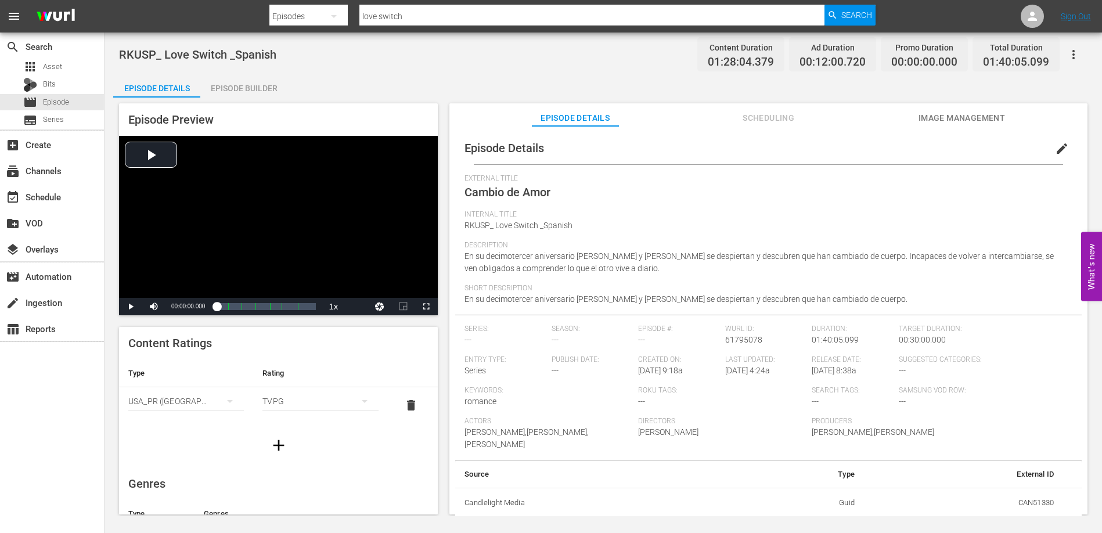
click at [247, 89] on div "Episode Builder" at bounding box center [243, 88] width 87 height 28
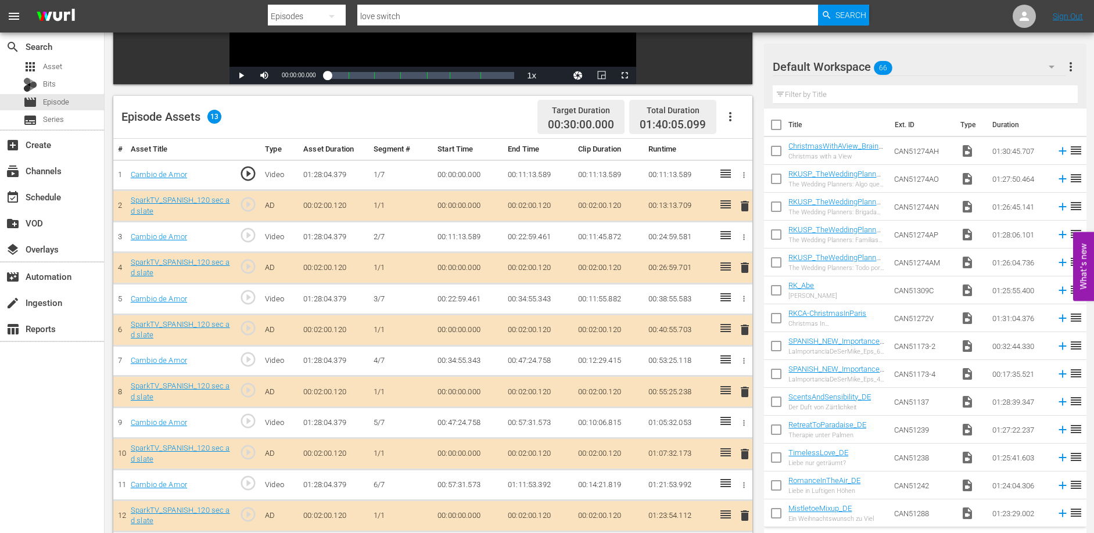
scroll to position [303, 0]
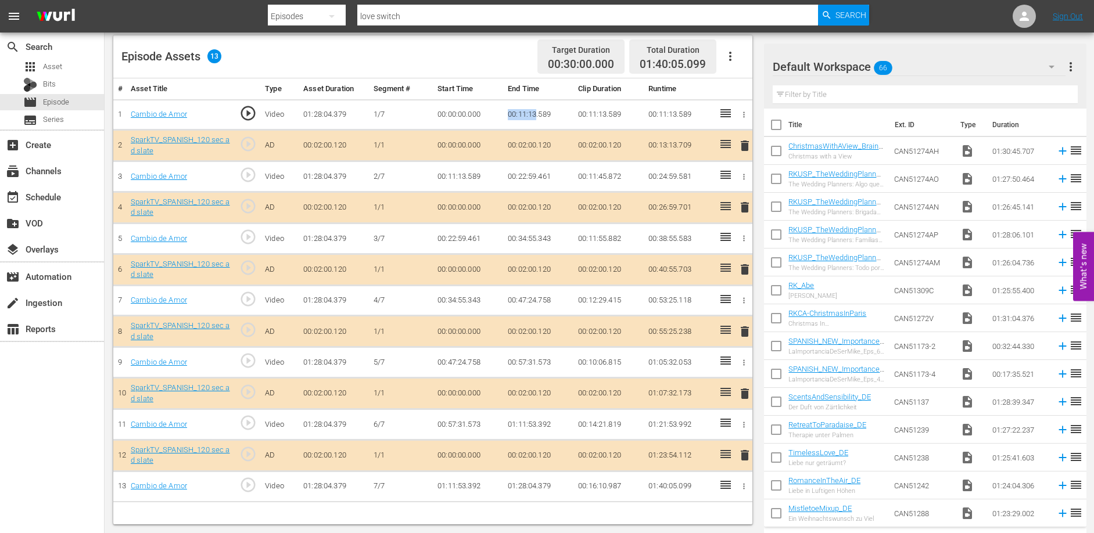
drag, startPoint x: 506, startPoint y: 112, endPoint x: 554, endPoint y: 118, distance: 48.6
click at [537, 113] on td "00:11:13.589" at bounding box center [538, 114] width 70 height 31
drag, startPoint x: 507, startPoint y: 238, endPoint x: 558, endPoint y: 239, distance: 51.7
click at [536, 239] on td "00:34:55.343" at bounding box center [538, 239] width 70 height 31
drag, startPoint x: 508, startPoint y: 298, endPoint x: 536, endPoint y: 299, distance: 27.3
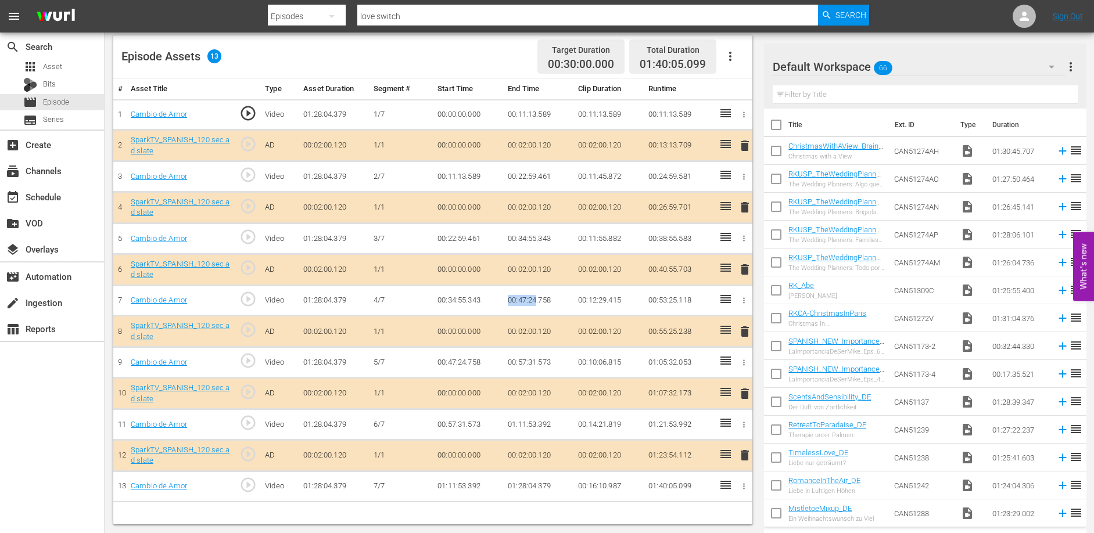
click at [536, 299] on td "00:47:24.758" at bounding box center [538, 300] width 70 height 31
drag, startPoint x: 508, startPoint y: 362, endPoint x: 536, endPoint y: 360, distance: 27.9
click at [536, 360] on td "00:57:31.573" at bounding box center [538, 362] width 70 height 31
drag, startPoint x: 507, startPoint y: 424, endPoint x: 536, endPoint y: 426, distance: 29.7
click at [536, 426] on td "01:11:53.392" at bounding box center [538, 425] width 70 height 31
